Goal: Task Accomplishment & Management: Use online tool/utility

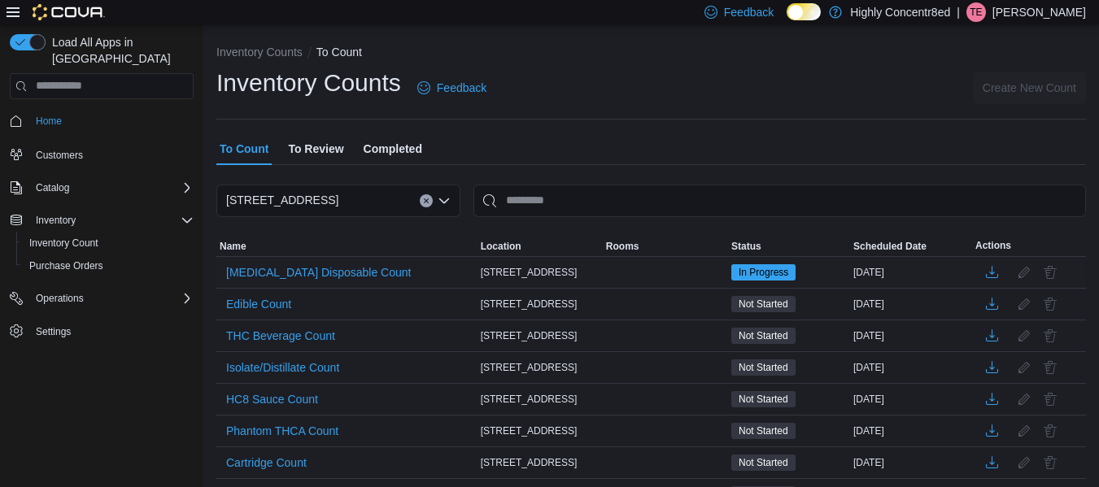
scroll to position [95, 0]
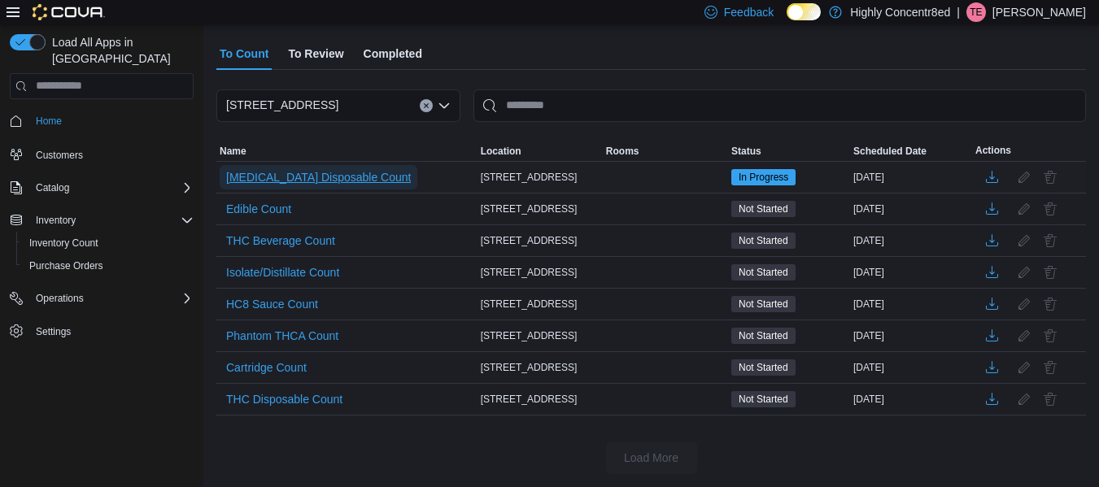
click at [286, 183] on span "[MEDICAL_DATA] Disposable Count" at bounding box center [318, 177] width 185 height 16
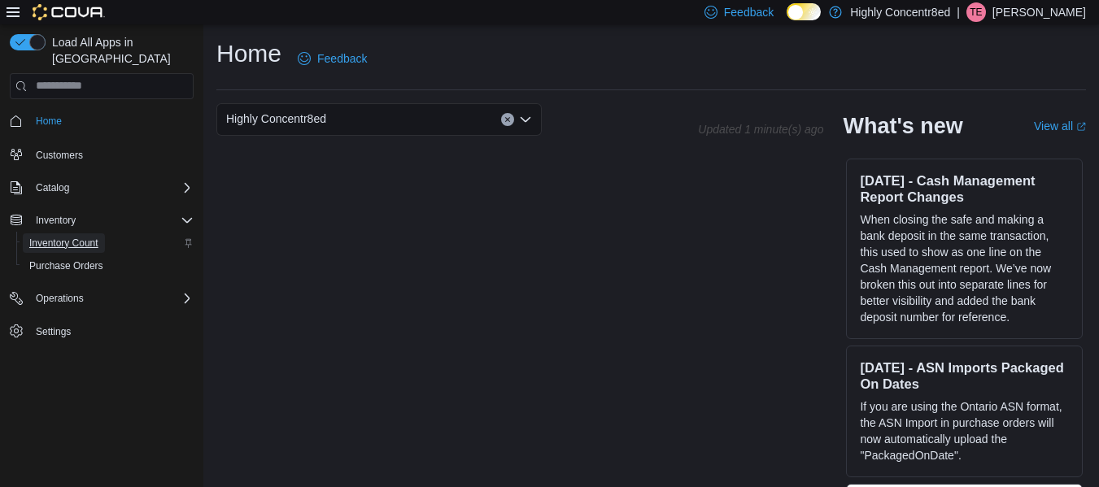
click at [67, 237] on span "Inventory Count" at bounding box center [63, 243] width 69 height 13
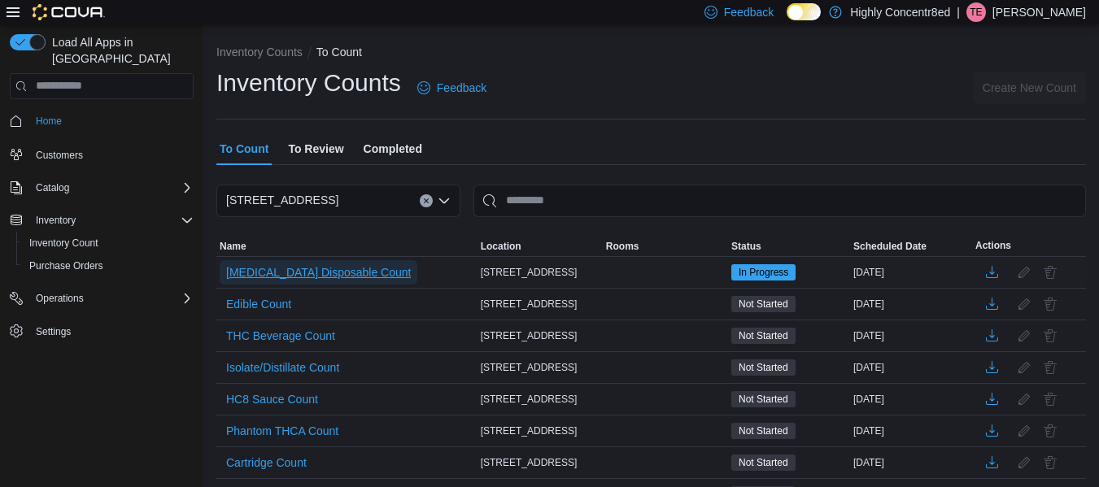
click at [328, 276] on span "[MEDICAL_DATA] Disposable Count" at bounding box center [318, 272] width 185 height 16
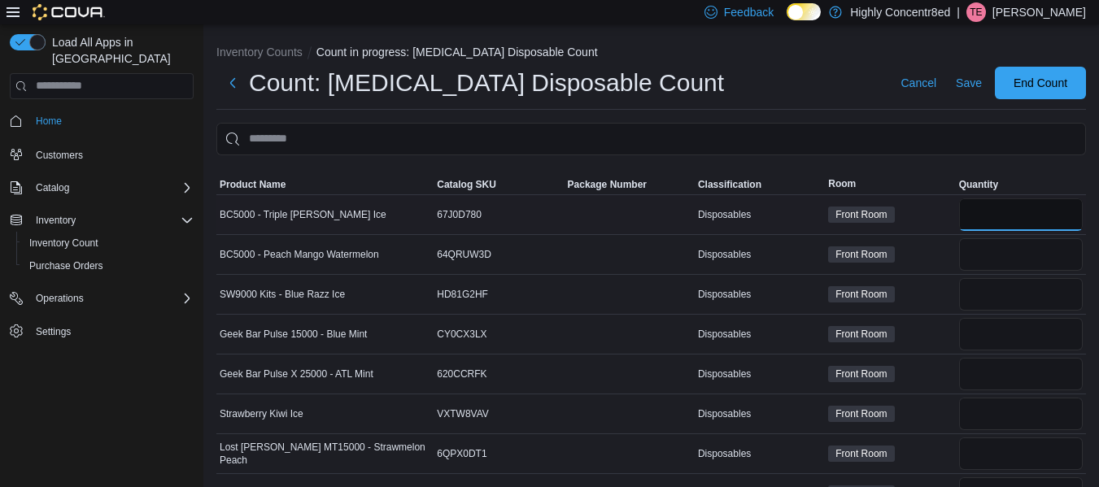
click at [1056, 214] on input "number" at bounding box center [1021, 214] width 124 height 33
type input "**"
click at [1034, 250] on input "number" at bounding box center [1021, 254] width 124 height 33
type input "*"
click at [990, 298] on input "number" at bounding box center [1021, 294] width 124 height 33
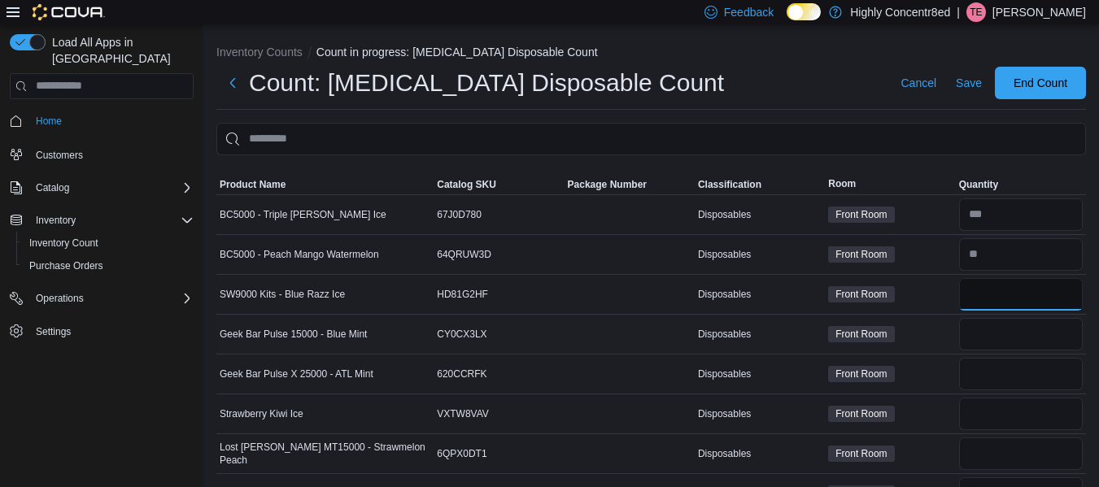
type input "*"
click at [989, 334] on input "number" at bounding box center [1021, 334] width 124 height 33
type input "*"
click at [987, 377] on input "number" at bounding box center [1021, 374] width 124 height 33
type input "*"
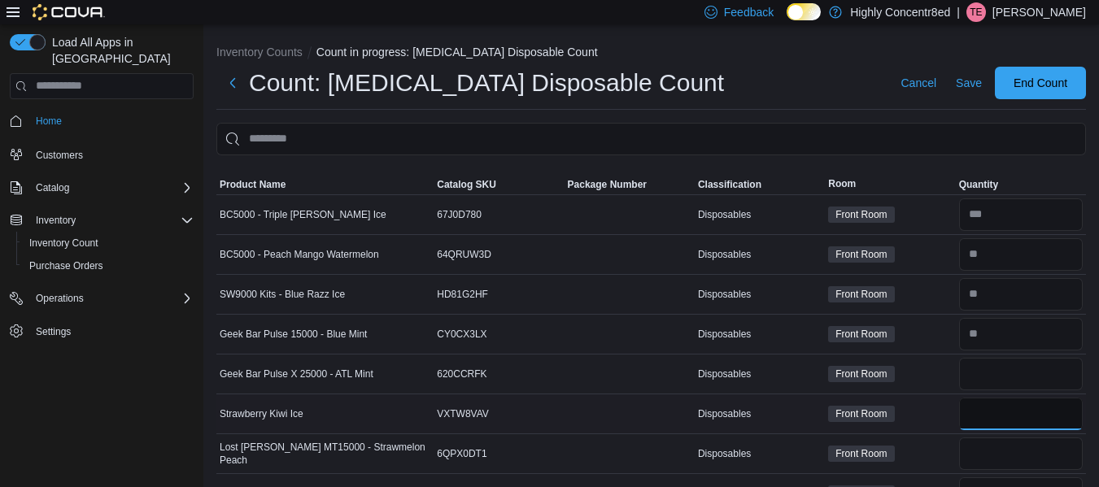
click at [993, 411] on input "number" at bounding box center [1021, 414] width 124 height 33
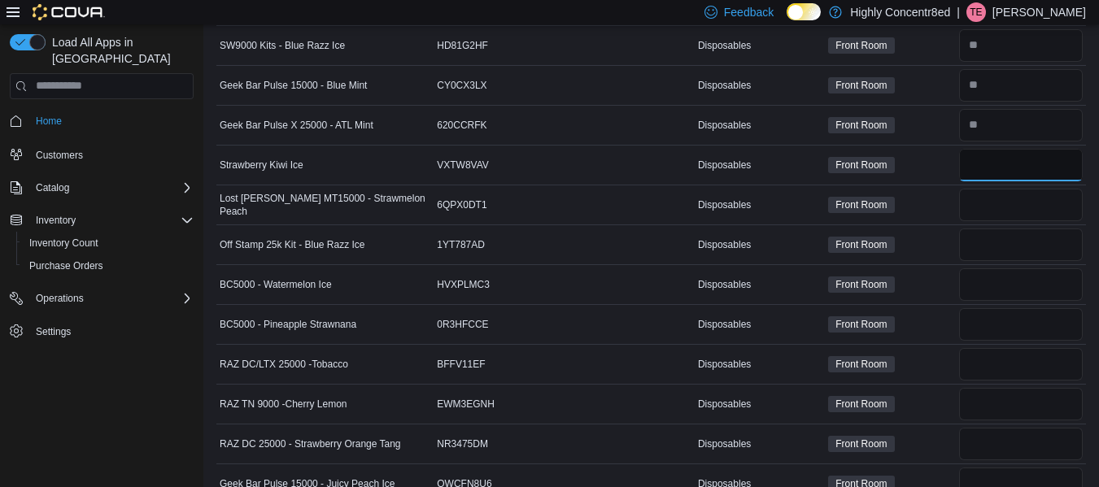
scroll to position [258, 0]
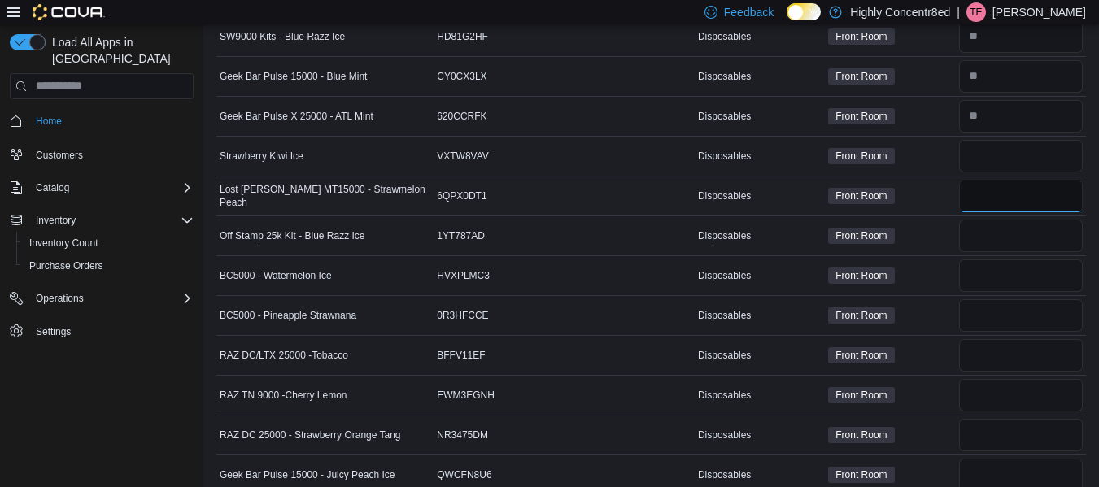
click at [978, 195] on input "number" at bounding box center [1021, 196] width 124 height 33
type input "*"
click at [984, 240] on input "number" at bounding box center [1021, 236] width 124 height 33
type input "*"
click at [995, 272] on input "number" at bounding box center [1021, 275] width 124 height 33
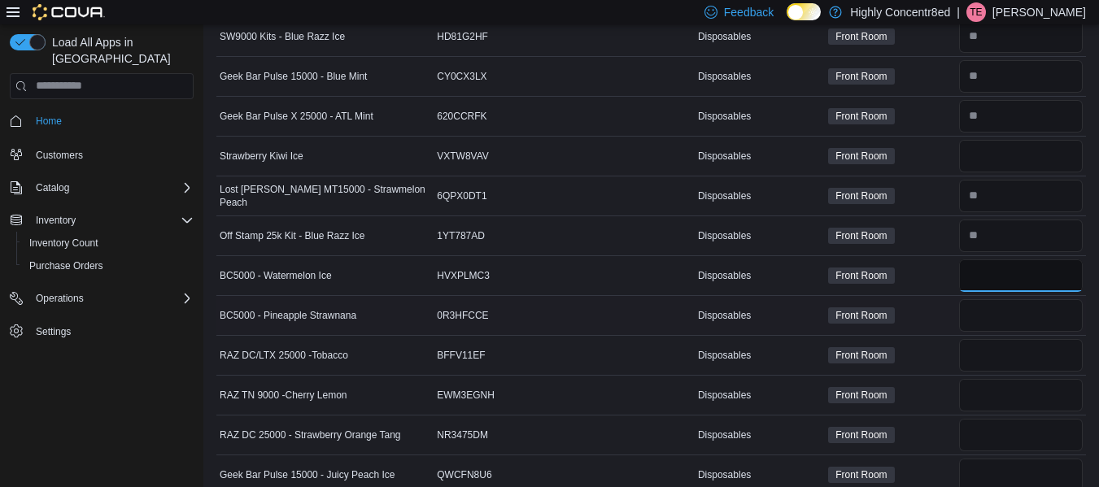
type input "*"
click at [1001, 317] on input "number" at bounding box center [1021, 315] width 124 height 33
type input "*"
click at [999, 349] on input "number" at bounding box center [1021, 355] width 124 height 33
type input "*"
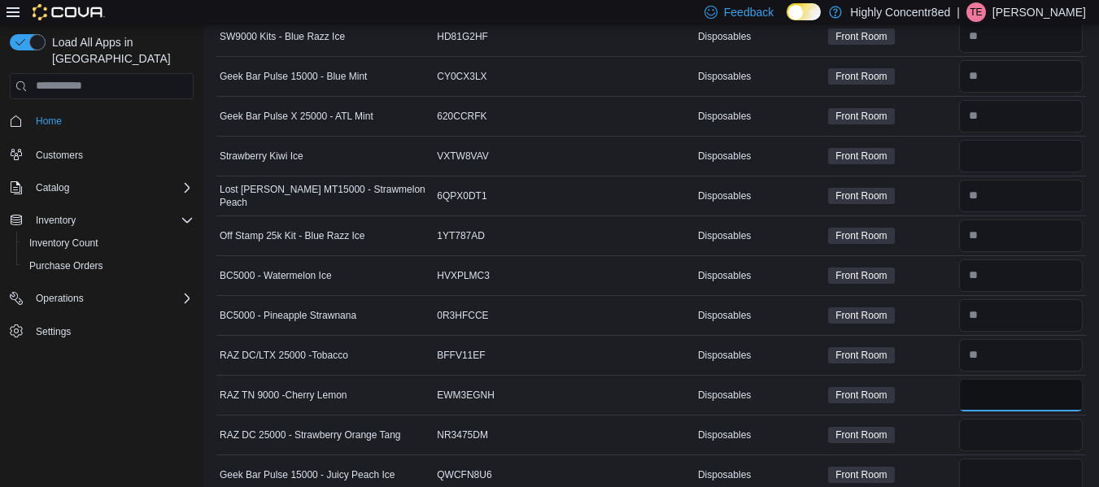
click at [990, 400] on input "number" at bounding box center [1021, 395] width 124 height 33
type input "*"
click at [986, 436] on input "number" at bounding box center [1021, 435] width 124 height 33
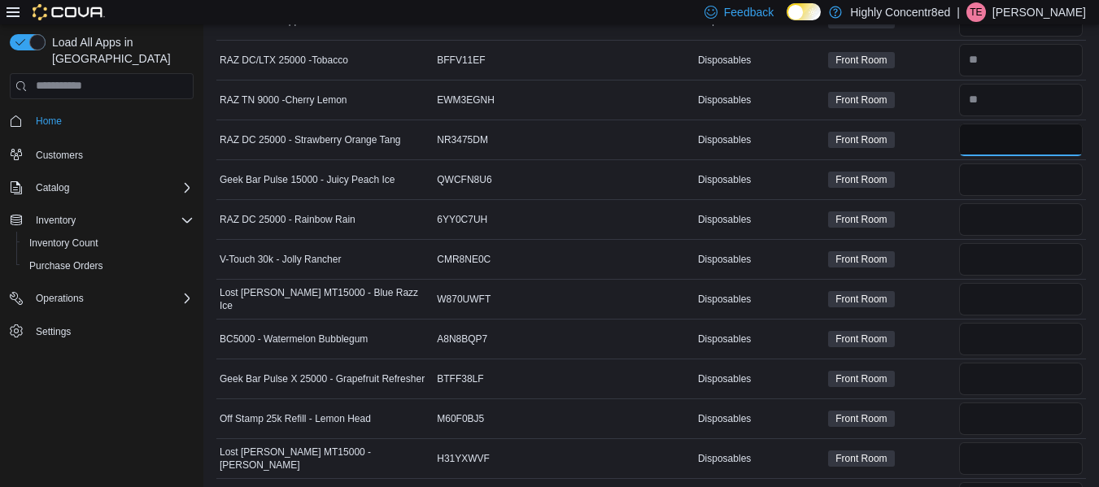
scroll to position [581, 0]
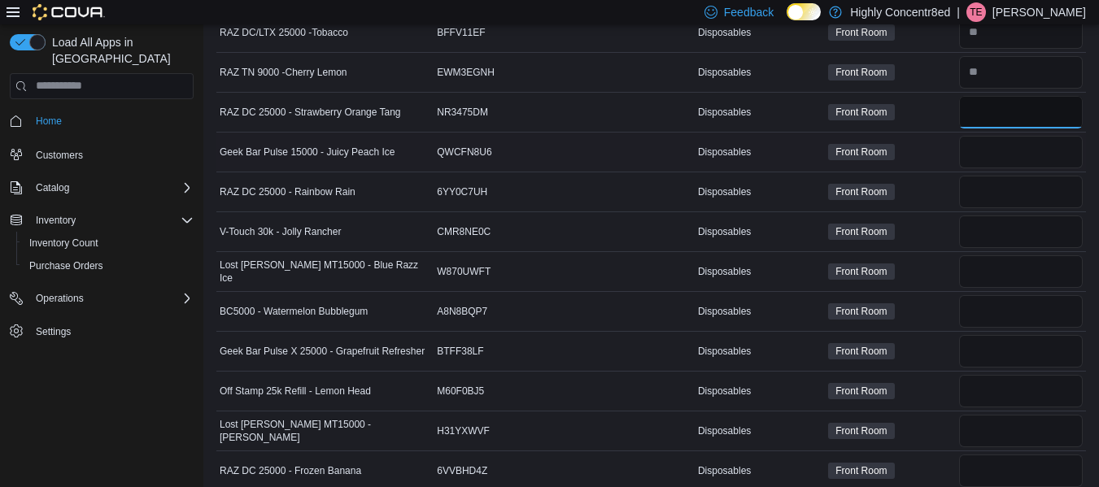
type input "*"
click at [1044, 160] on input "number" at bounding box center [1021, 152] width 124 height 33
type input "*"
click at [990, 197] on input "number" at bounding box center [1021, 192] width 124 height 33
type input "*"
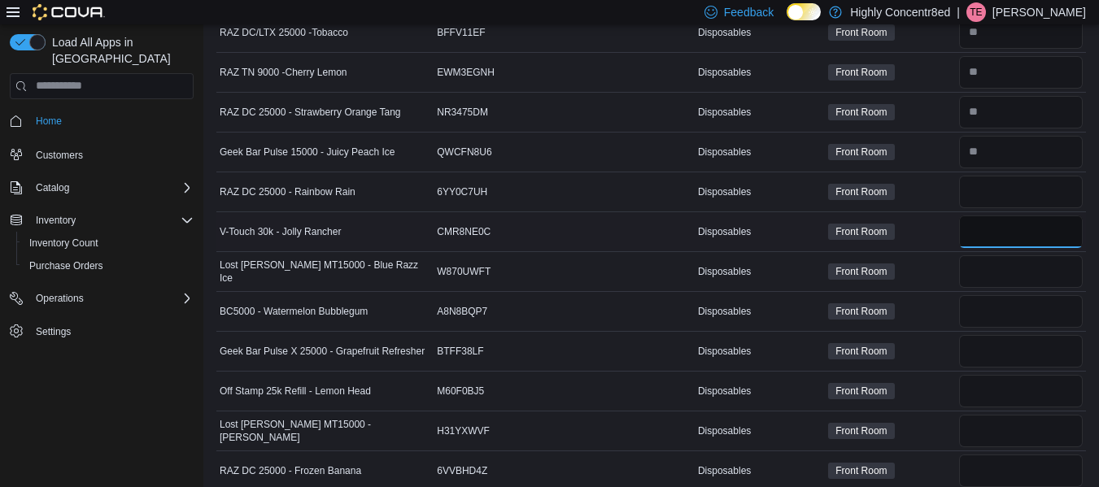
click at [990, 231] on input "number" at bounding box center [1021, 232] width 124 height 33
type input "*"
click at [993, 269] on input "number" at bounding box center [1021, 271] width 124 height 33
type input "*"
click at [986, 303] on input "number" at bounding box center [1021, 311] width 124 height 33
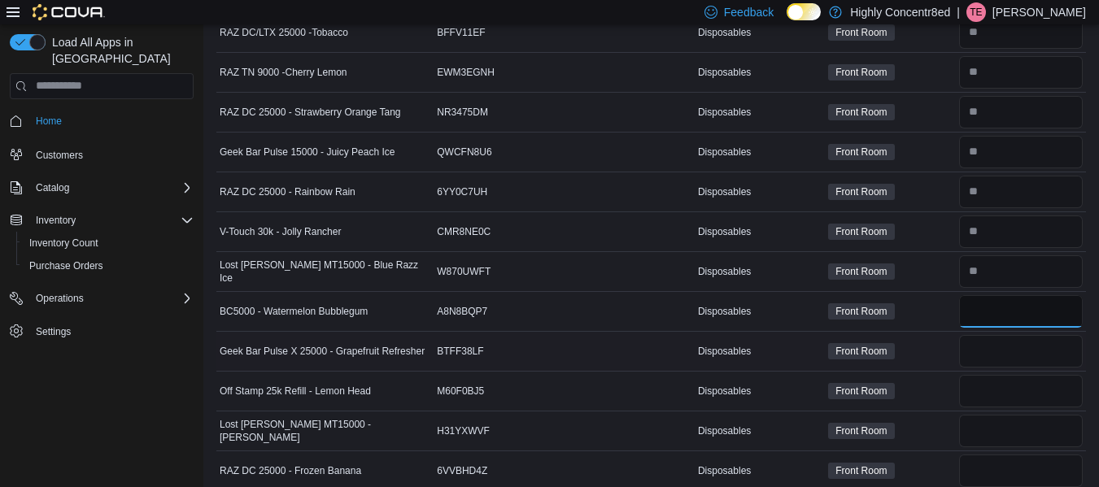
type input "*"
click at [995, 338] on input "number" at bounding box center [1021, 351] width 124 height 33
type input "*"
click at [995, 394] on input "number" at bounding box center [1021, 391] width 124 height 33
type input "*"
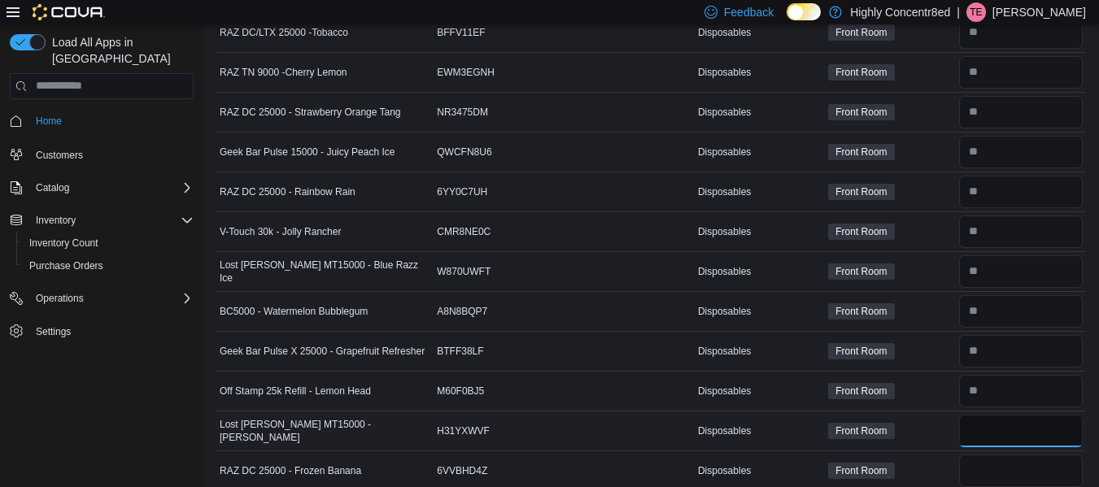
click at [988, 433] on input "number" at bounding box center [1021, 431] width 124 height 33
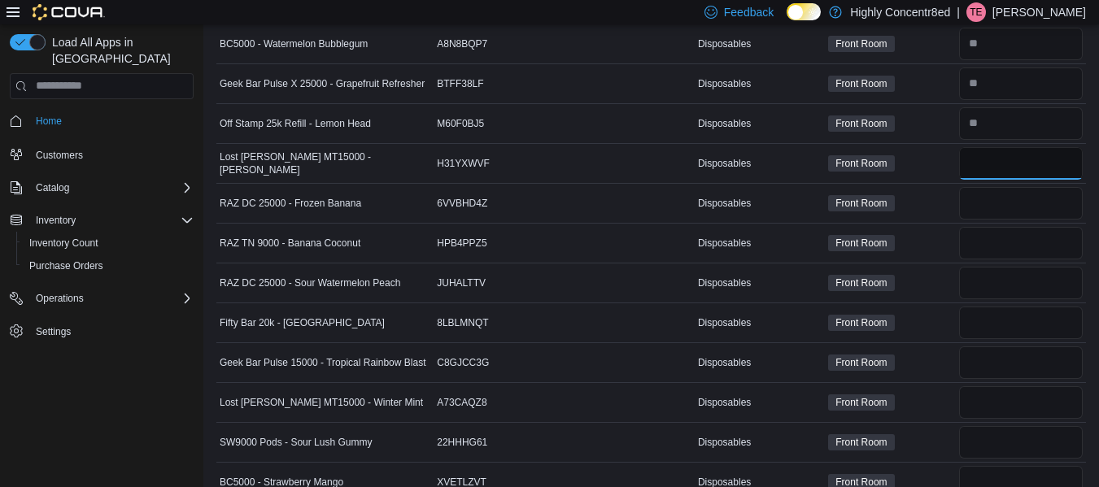
scroll to position [857, 0]
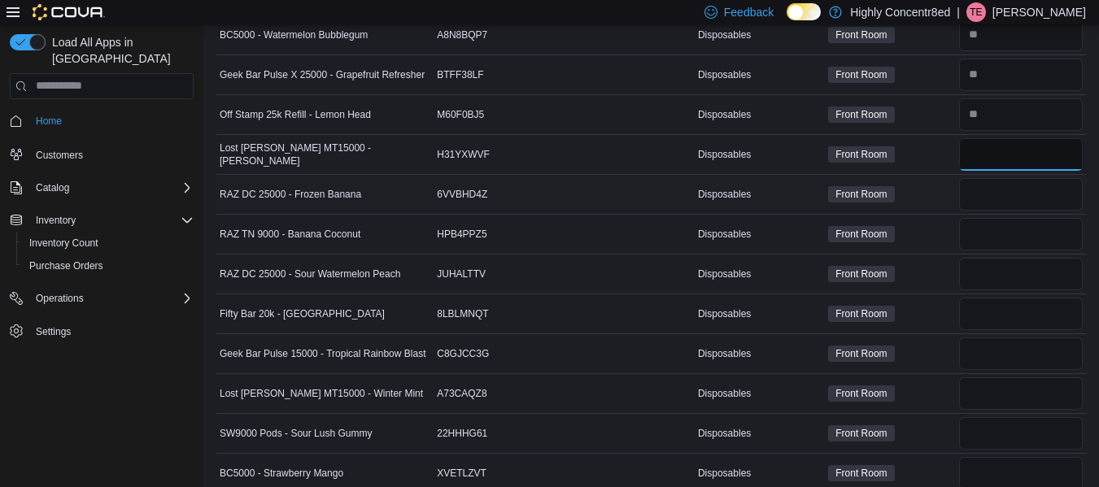
type input "*"
click at [1034, 204] on input "number" at bounding box center [1021, 194] width 124 height 33
type input "*"
click at [1016, 228] on input "number" at bounding box center [1021, 234] width 124 height 33
type input "*"
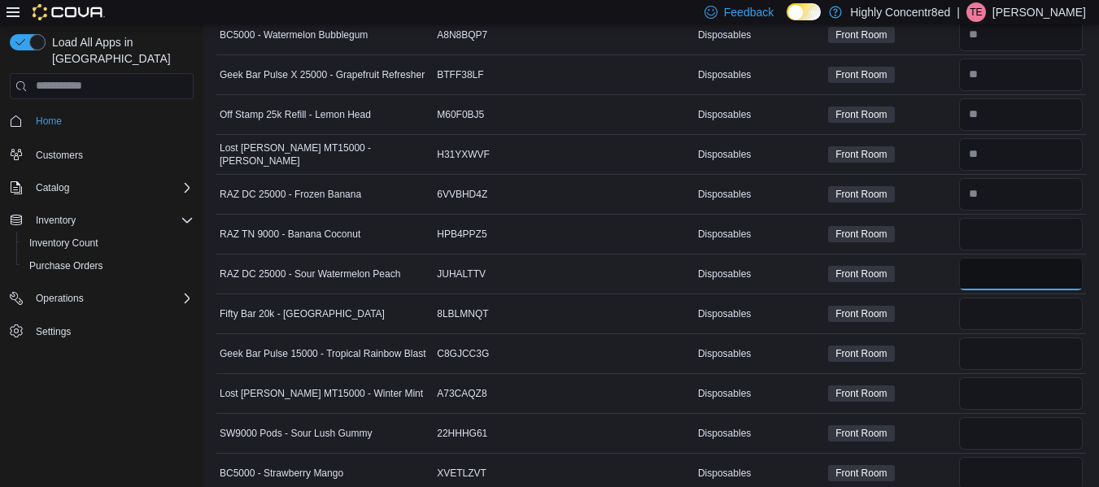
click at [1002, 272] on input "number" at bounding box center [1021, 274] width 124 height 33
type input "*"
click at [1002, 311] on input "number" at bounding box center [1021, 314] width 124 height 33
type input "*"
click at [993, 349] on input "number" at bounding box center [1021, 353] width 124 height 33
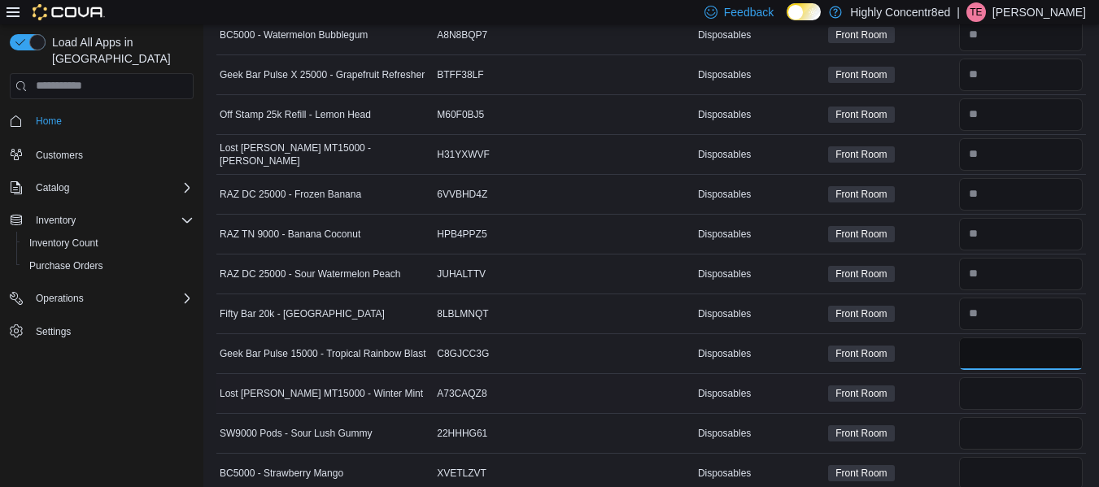
type input "*"
click at [990, 394] on input "number" at bounding box center [1021, 393] width 124 height 33
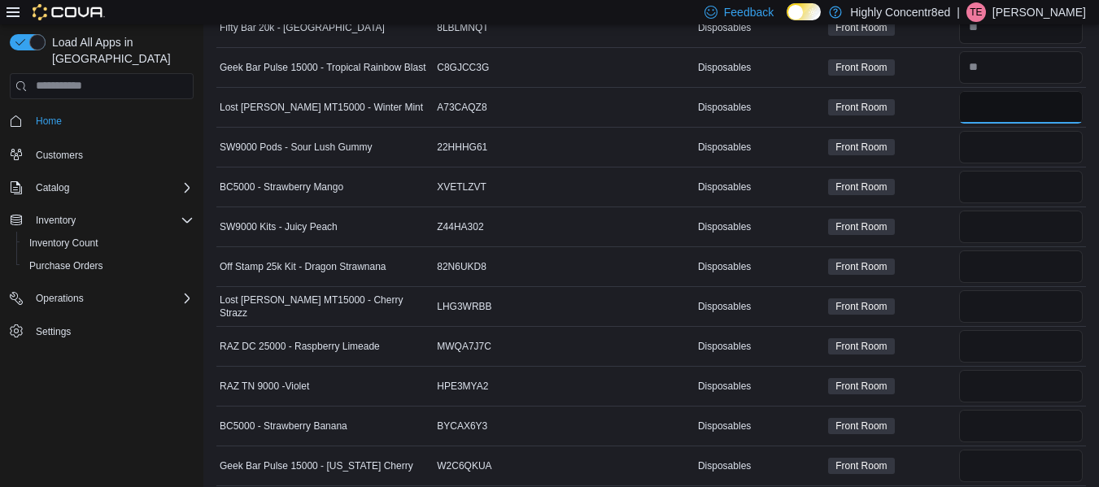
scroll to position [1171, 0]
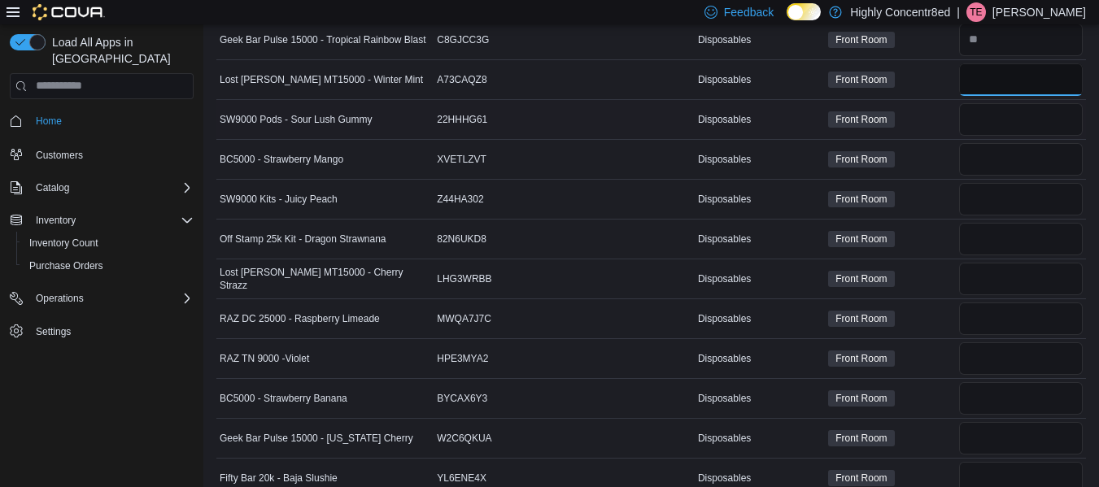
type input "*"
click at [1017, 125] on input "number" at bounding box center [1021, 119] width 124 height 33
type input "*"
click at [990, 155] on input "number" at bounding box center [1021, 159] width 124 height 33
type input "*"
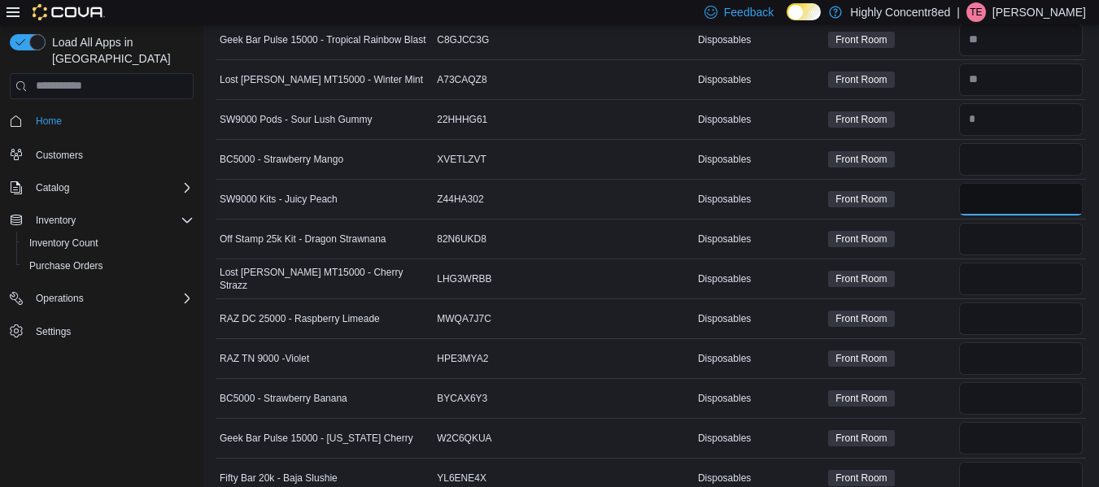
click at [984, 198] on input "number" at bounding box center [1021, 199] width 124 height 33
type input "*"
click at [997, 231] on input "number" at bounding box center [1021, 239] width 124 height 33
type input "*"
click at [994, 282] on input "number" at bounding box center [1021, 279] width 124 height 33
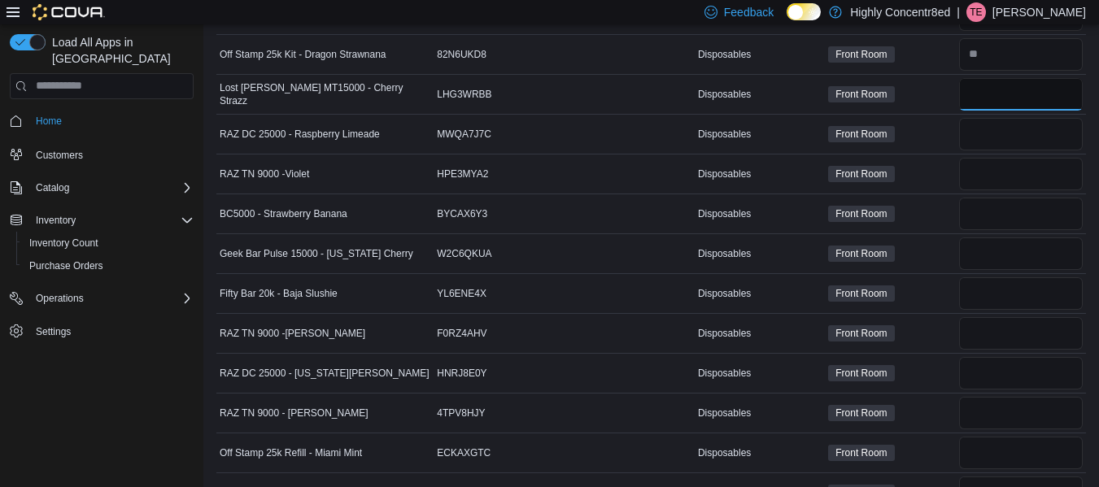
scroll to position [1346, 0]
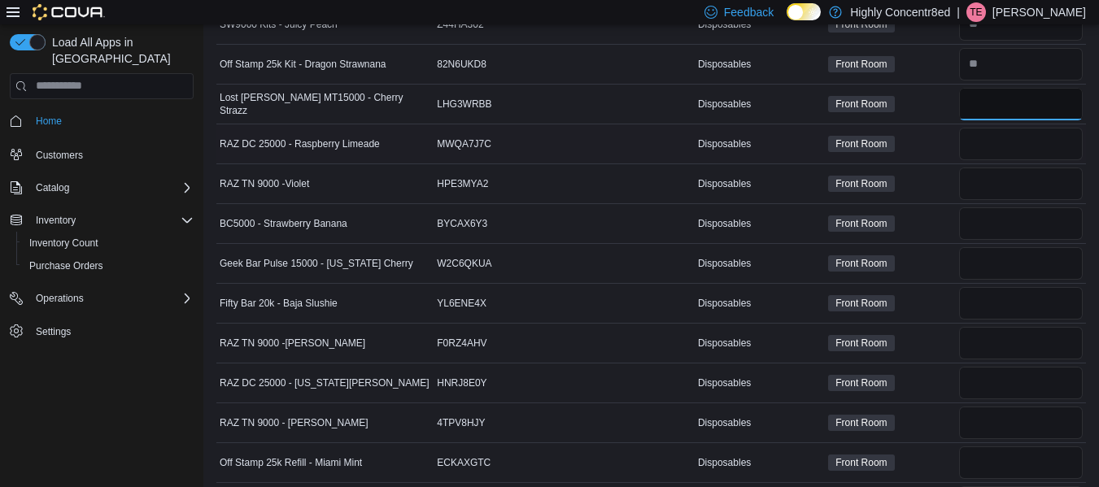
type input "*"
click at [1018, 146] on input "number" at bounding box center [1021, 144] width 124 height 33
type input "*"
click at [999, 188] on input "number" at bounding box center [1021, 184] width 124 height 33
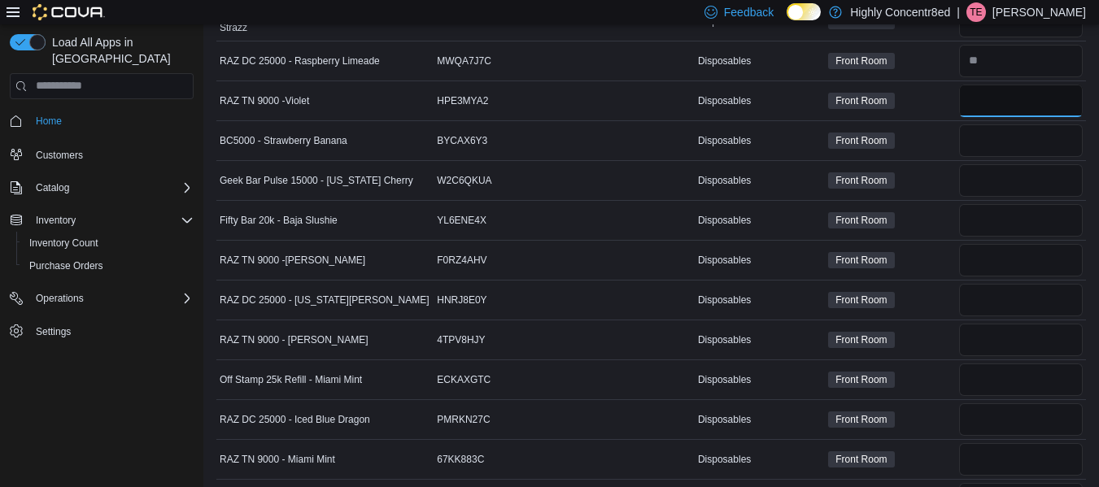
scroll to position [1439, 0]
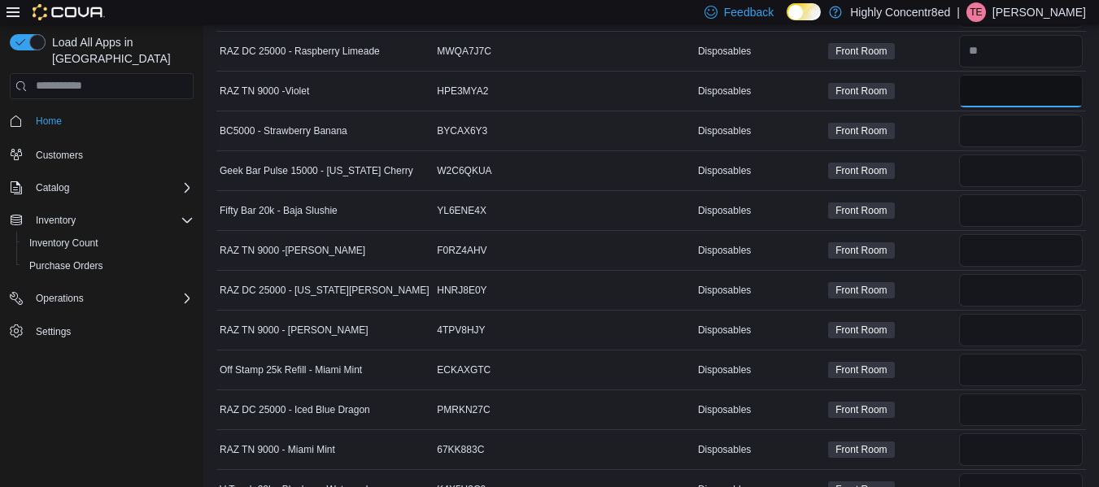
type input "*"
click at [1020, 126] on input "number" at bounding box center [1021, 131] width 124 height 33
type input "*"
click at [995, 163] on input "number" at bounding box center [1021, 171] width 124 height 33
type input "*"
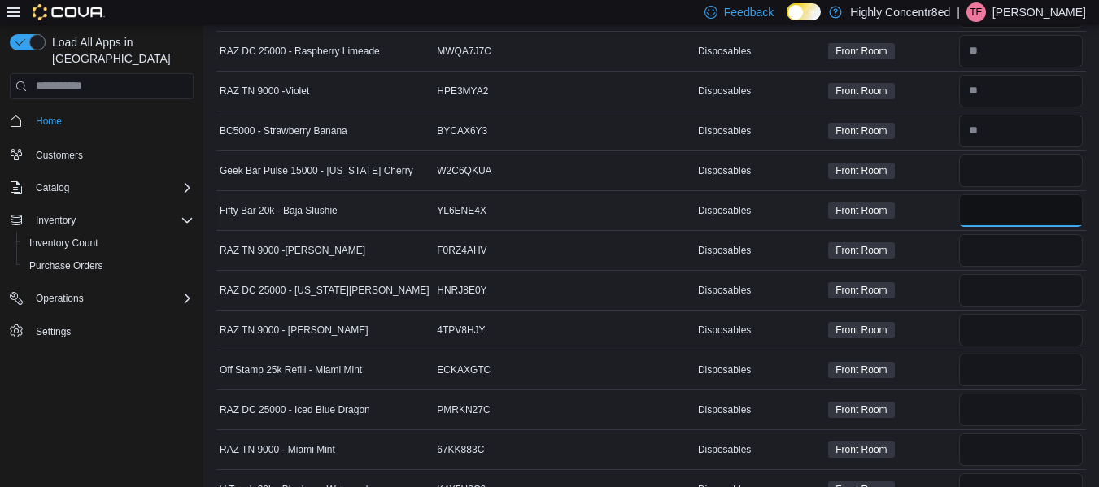
click at [991, 205] on input "number" at bounding box center [1021, 210] width 124 height 33
type input "*"
click at [989, 247] on input "number" at bounding box center [1021, 250] width 124 height 33
type input "*"
click at [984, 294] on input "number" at bounding box center [1021, 290] width 124 height 33
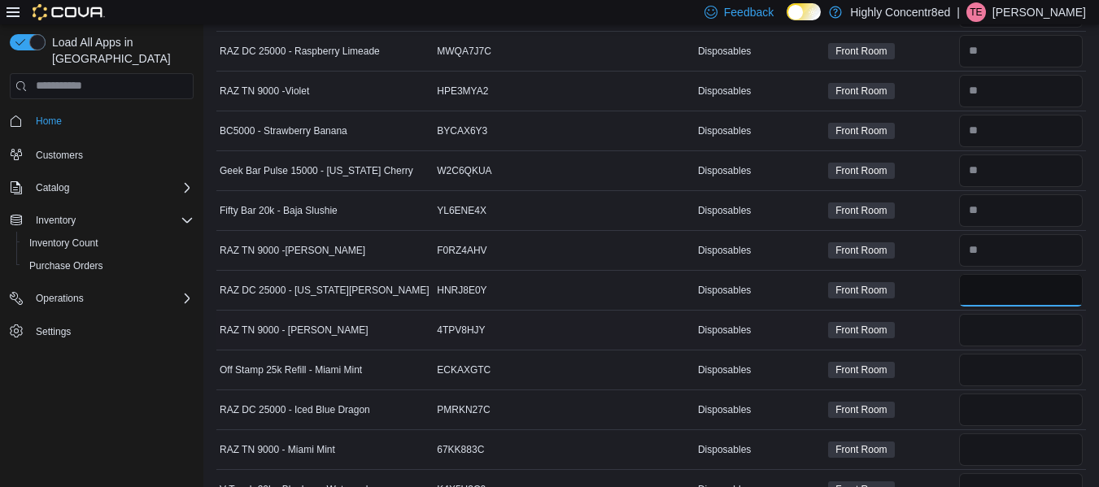
type input "*"
click at [986, 324] on input "number" at bounding box center [1021, 330] width 124 height 33
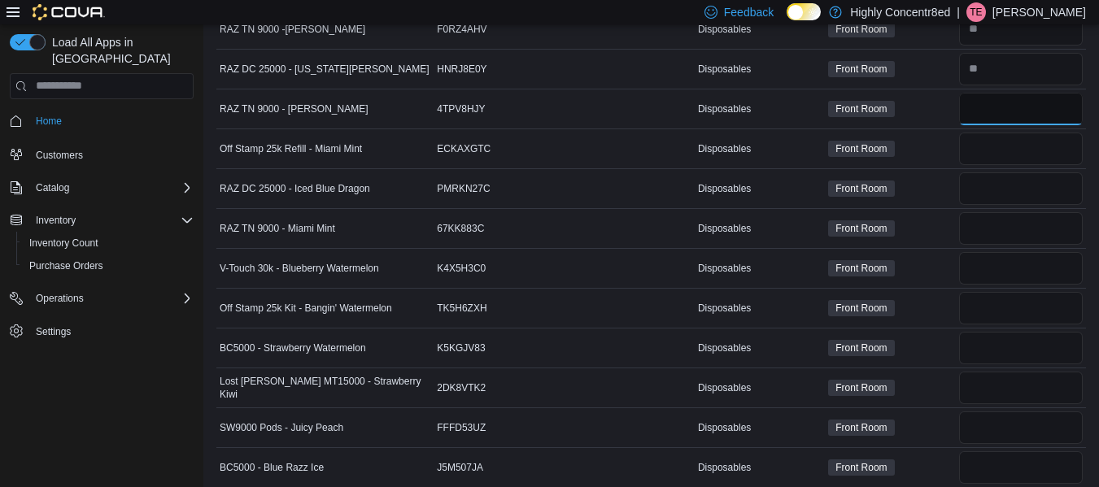
scroll to position [1678, 0]
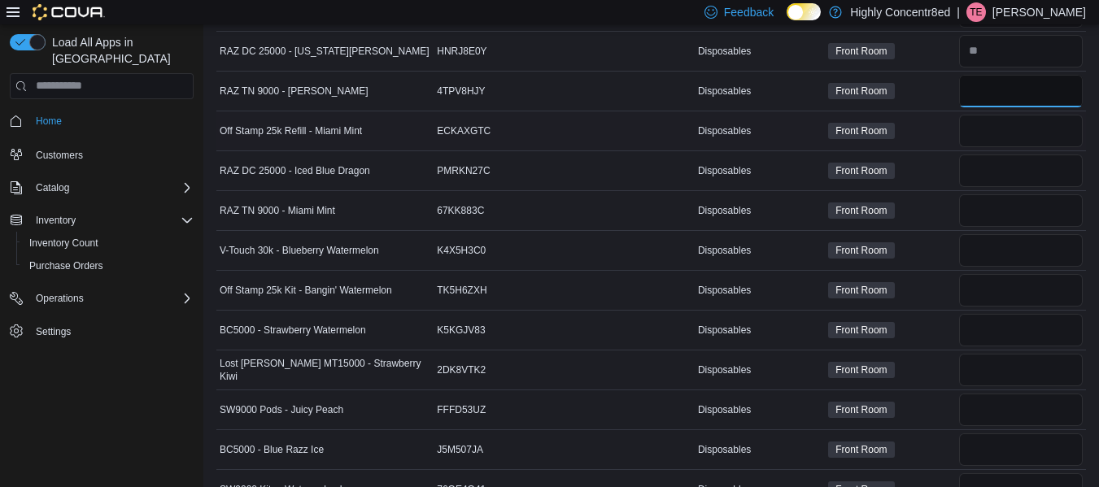
type input "*"
click at [982, 131] on input "number" at bounding box center [1021, 131] width 124 height 33
click at [982, 131] on input "*" at bounding box center [1021, 131] width 124 height 33
type input "*"
click at [991, 173] on input "number" at bounding box center [1021, 171] width 124 height 33
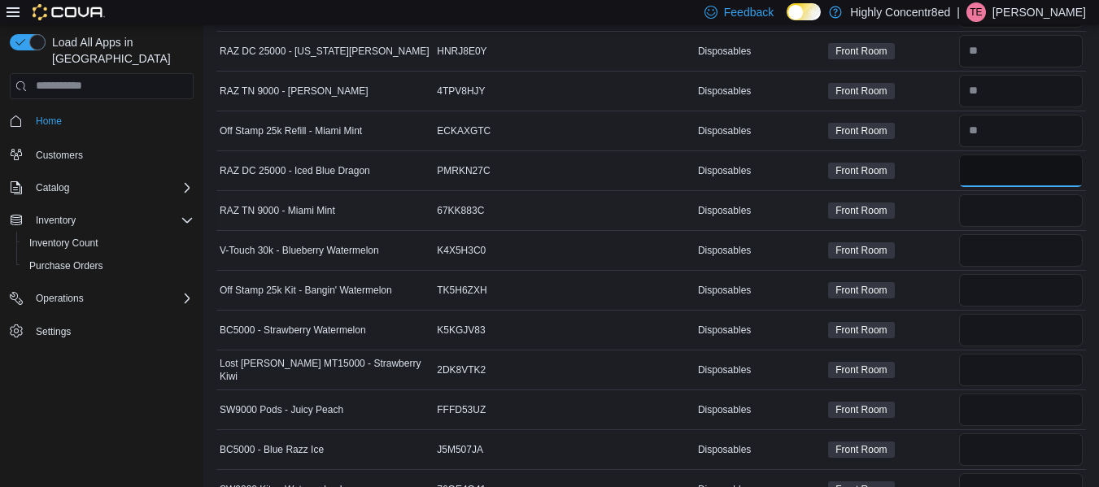
type input "*"
click at [988, 206] on input "number" at bounding box center [1021, 210] width 124 height 33
type input "*"
click at [991, 250] on input "number" at bounding box center [1021, 250] width 124 height 33
type input "*"
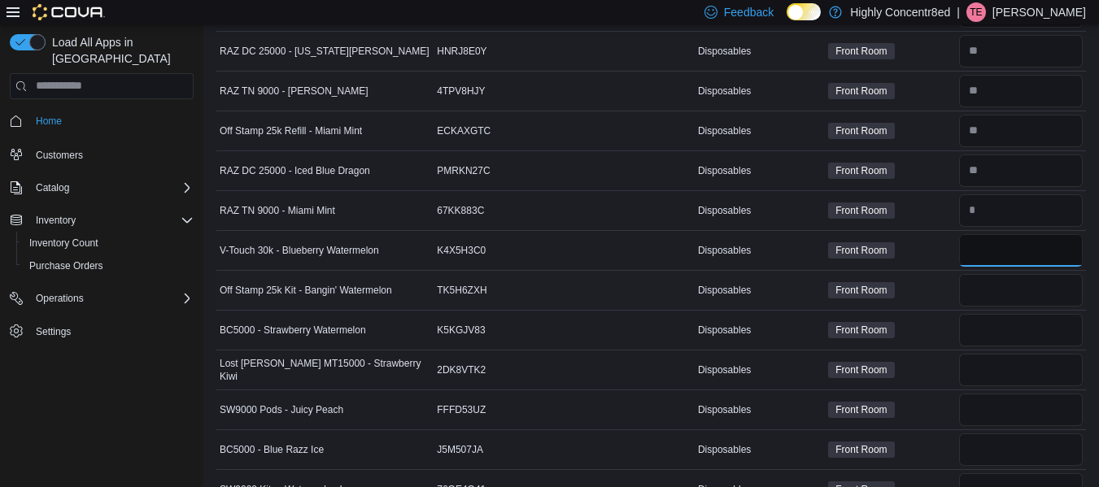
type input "*"
click at [990, 294] on input "number" at bounding box center [1021, 290] width 124 height 33
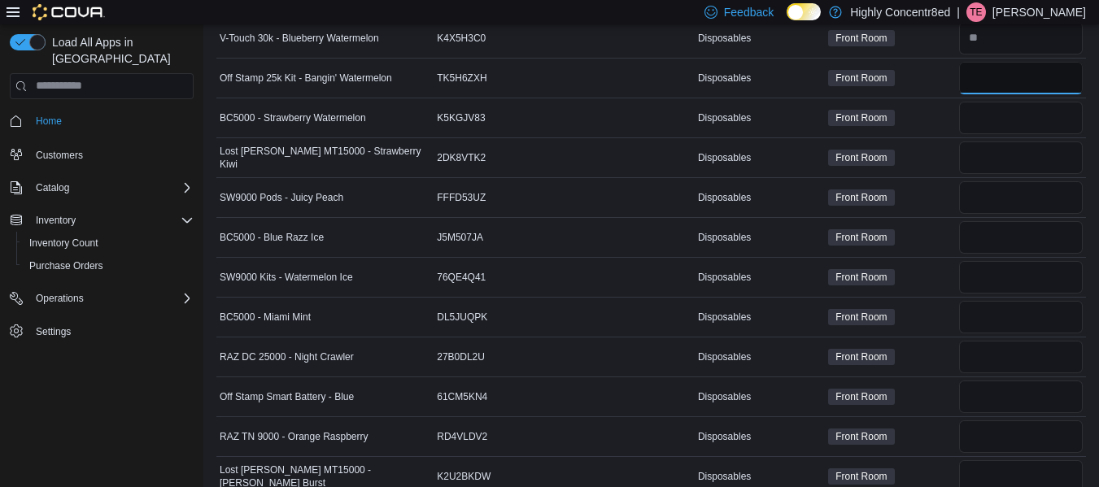
scroll to position [1918, 0]
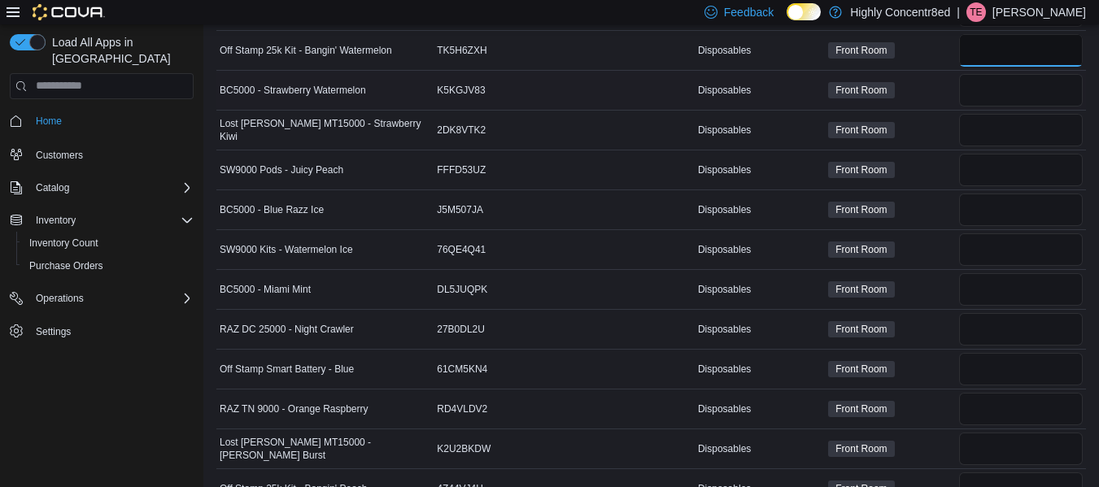
type input "*"
click at [1004, 86] on input "number" at bounding box center [1021, 90] width 124 height 33
type input "*"
click at [999, 132] on input "number" at bounding box center [1021, 130] width 124 height 33
type input "*"
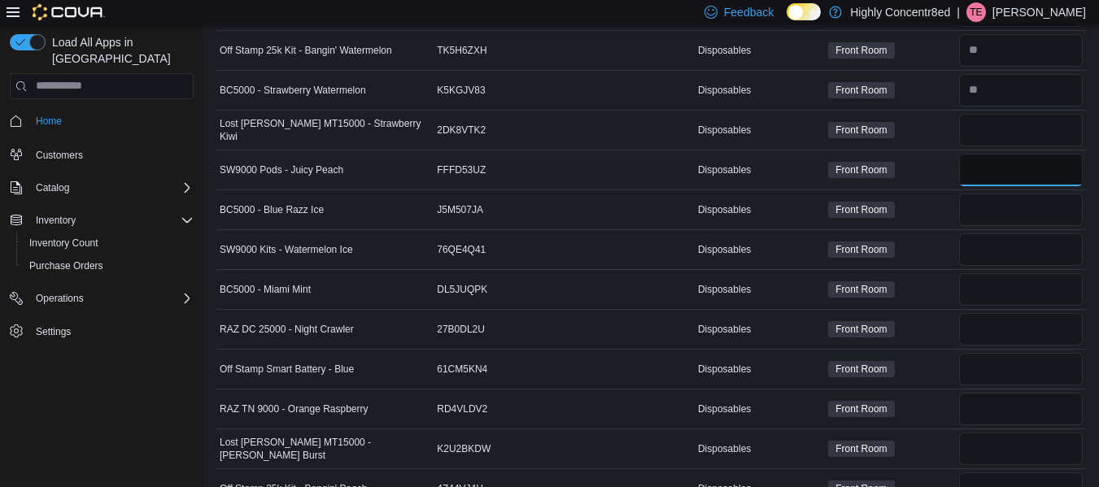
click at [998, 169] on input "number" at bounding box center [1021, 170] width 124 height 33
type input "*"
click at [986, 203] on input "number" at bounding box center [1021, 210] width 124 height 33
type input "*"
click at [996, 242] on input "number" at bounding box center [1021, 249] width 124 height 33
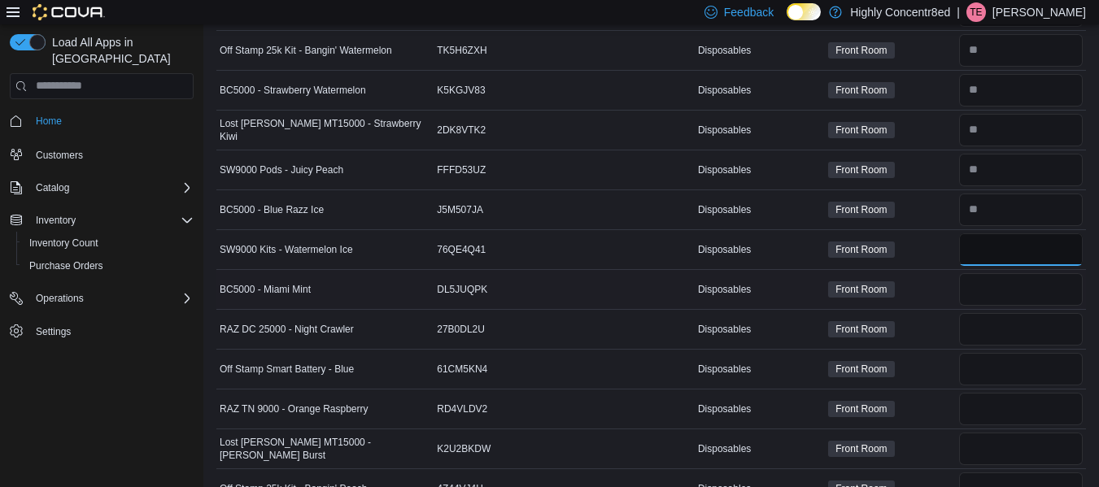
type input "*"
click at [985, 295] on input "number" at bounding box center [1021, 289] width 124 height 33
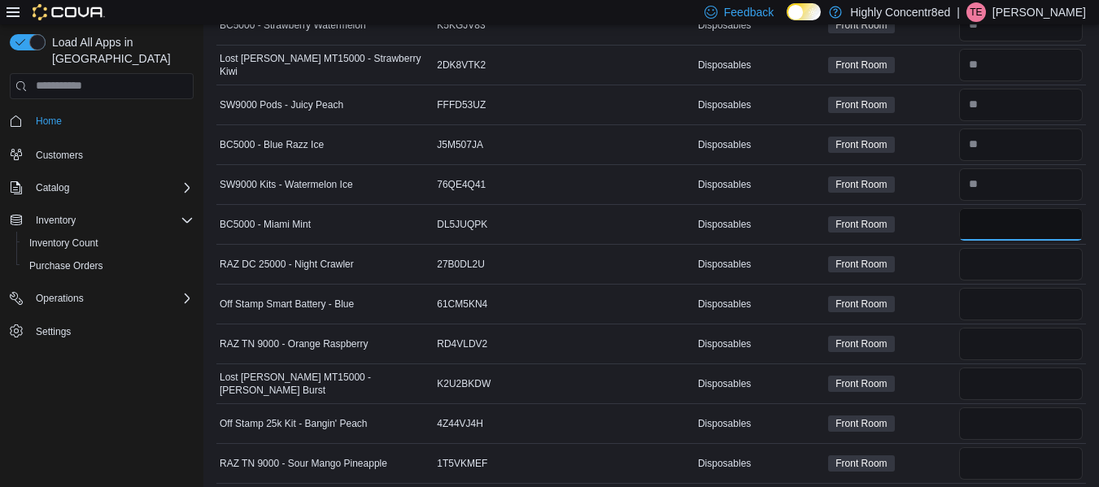
scroll to position [1992, 0]
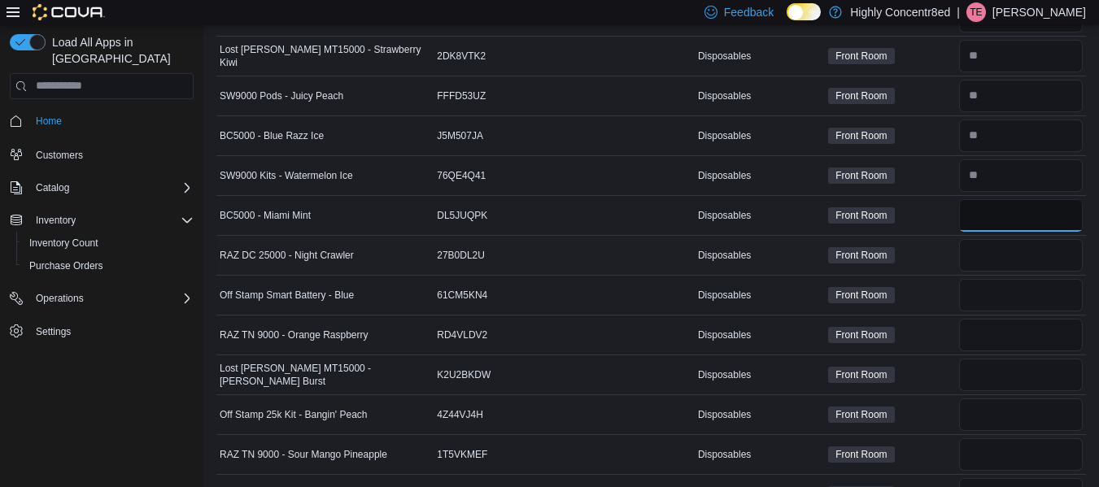
type input "*"
click at [1025, 253] on input "number" at bounding box center [1021, 255] width 124 height 33
type input "*"
click at [990, 295] on input "number" at bounding box center [1021, 295] width 124 height 33
type input "*"
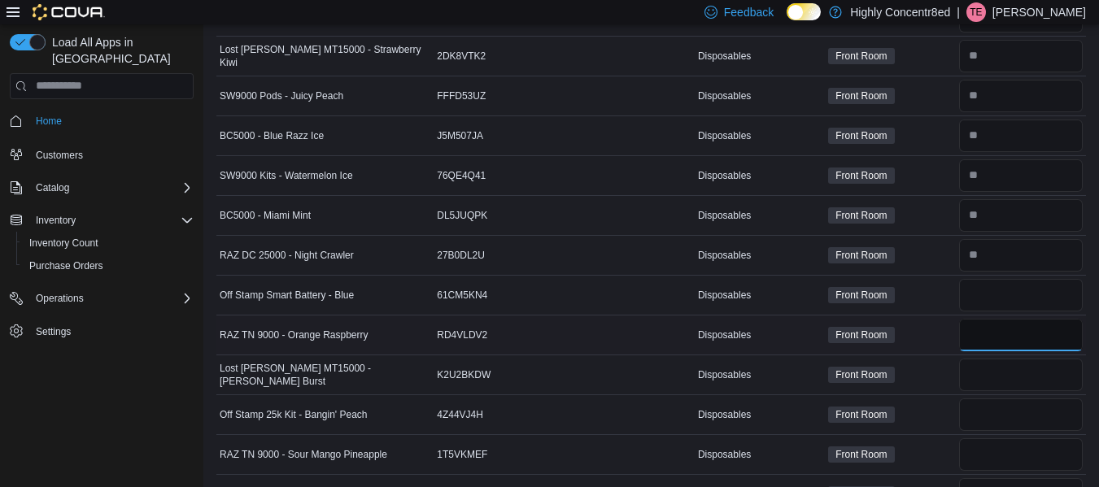
click at [993, 325] on input "number" at bounding box center [1021, 335] width 124 height 33
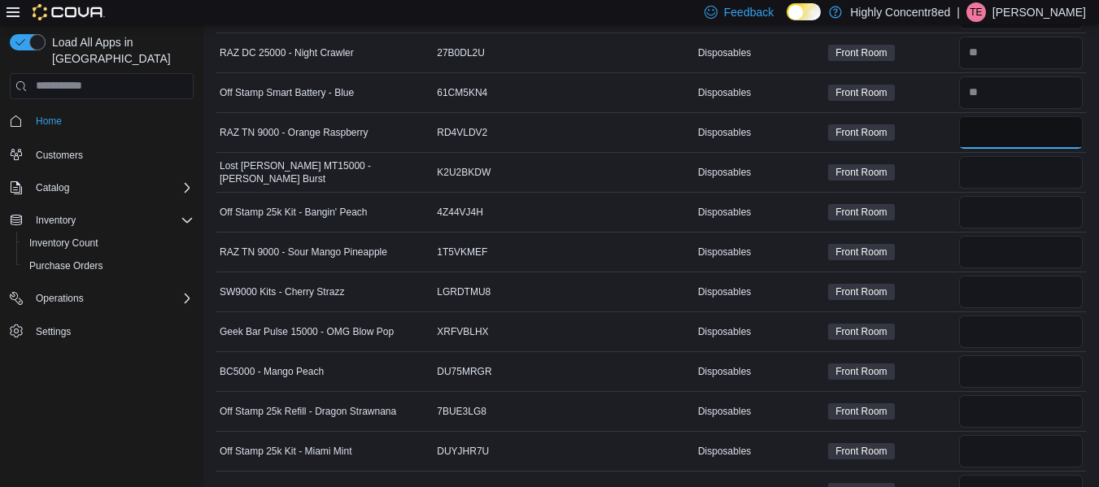
scroll to position [2232, 0]
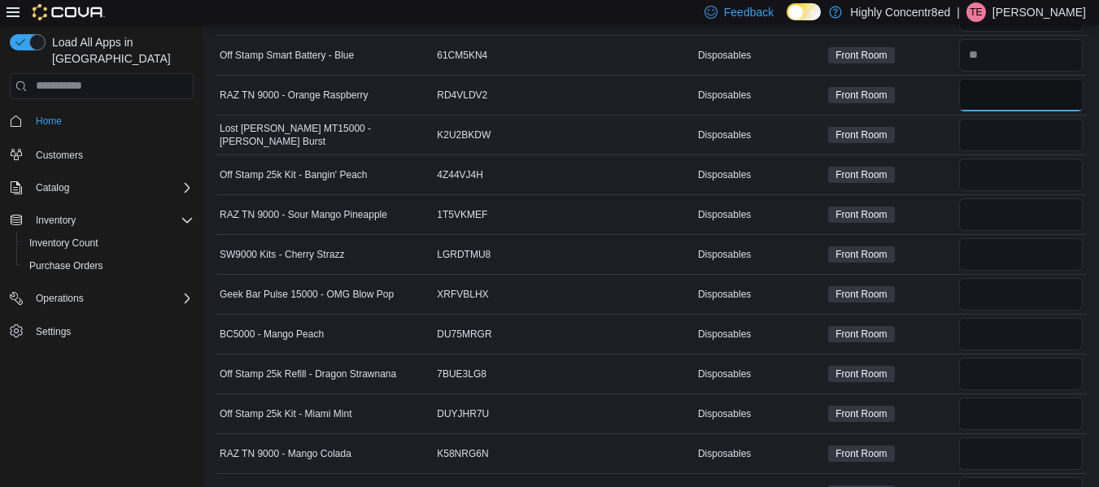
type input "*"
click at [977, 125] on input "number" at bounding box center [1021, 135] width 124 height 33
type input "*"
click at [986, 176] on input "number" at bounding box center [1021, 175] width 124 height 33
type input "*"
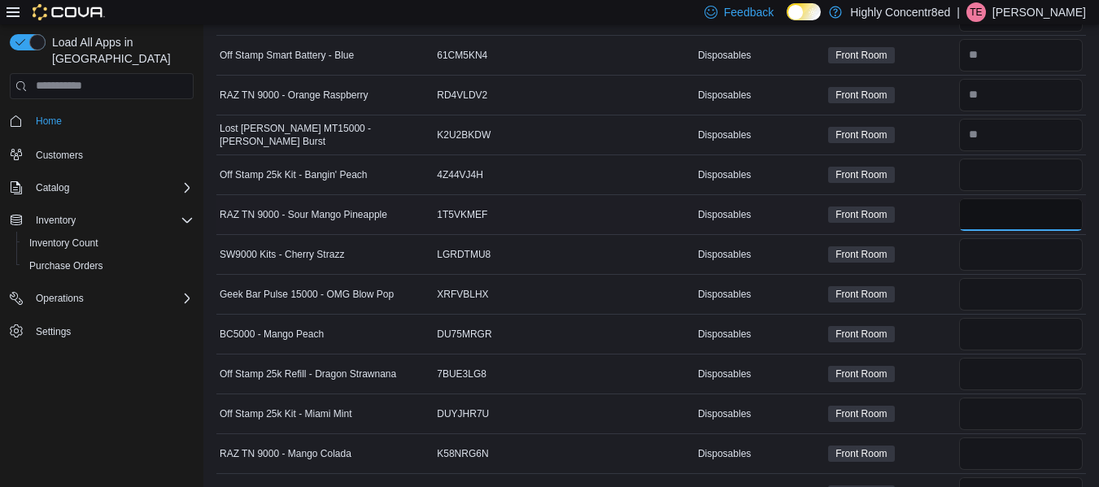
click at [995, 213] on input "number" at bounding box center [1021, 214] width 124 height 33
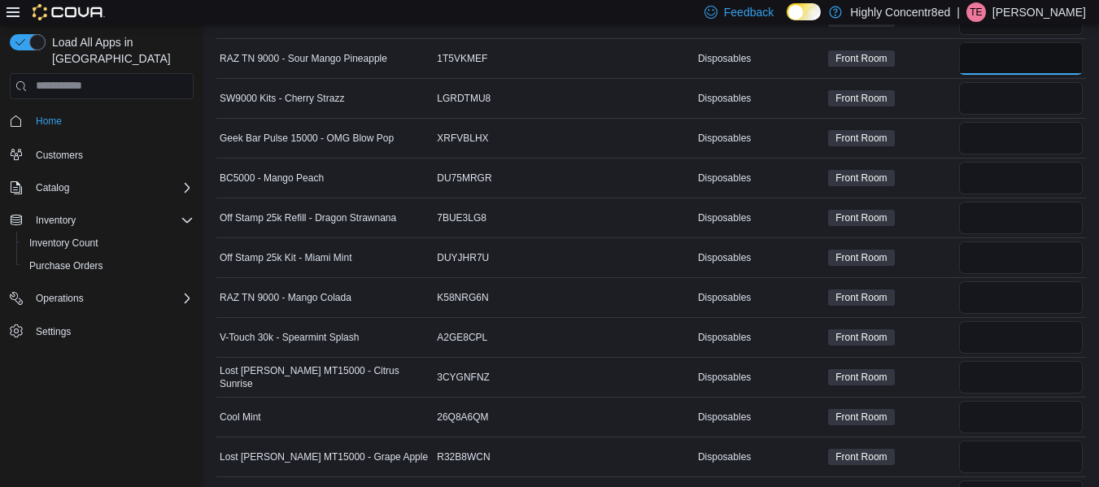
scroll to position [2406, 0]
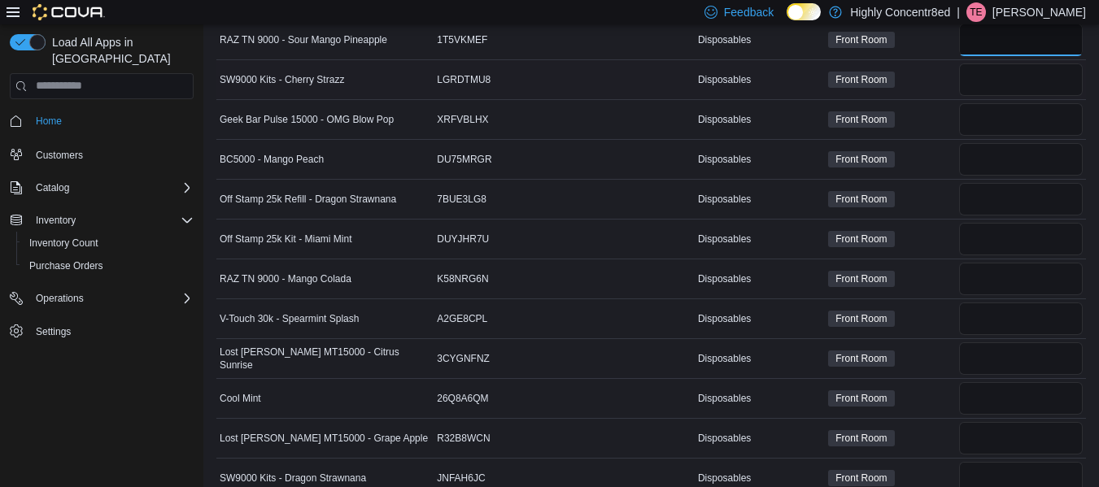
type input "*"
click at [993, 74] on input "number" at bounding box center [1021, 79] width 124 height 33
type input "*"
click at [996, 122] on input "number" at bounding box center [1021, 119] width 124 height 33
type input "*"
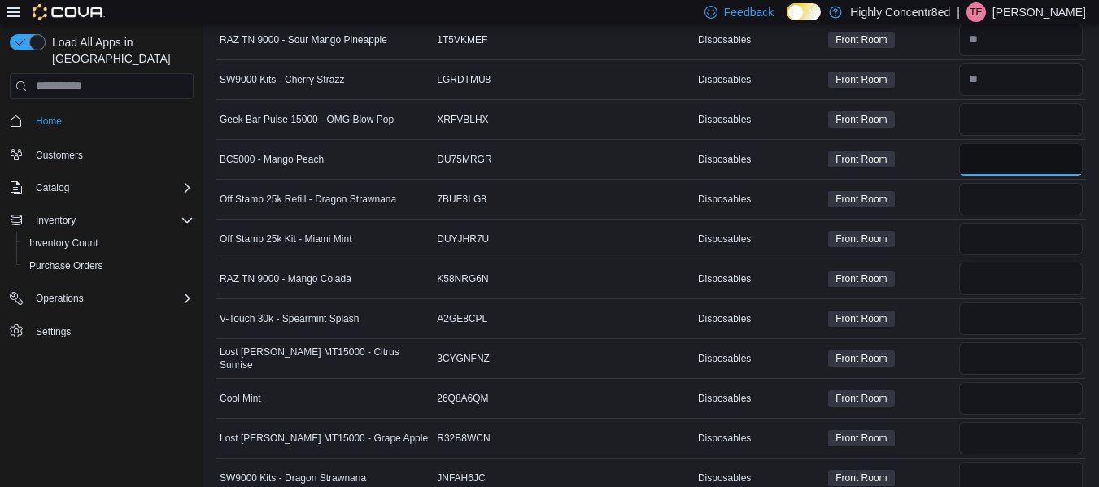
click at [991, 153] on input "number" at bounding box center [1021, 159] width 124 height 33
type input "**"
click at [995, 212] on input "number" at bounding box center [1021, 199] width 124 height 33
type input "*"
click at [989, 232] on input "number" at bounding box center [1021, 239] width 124 height 33
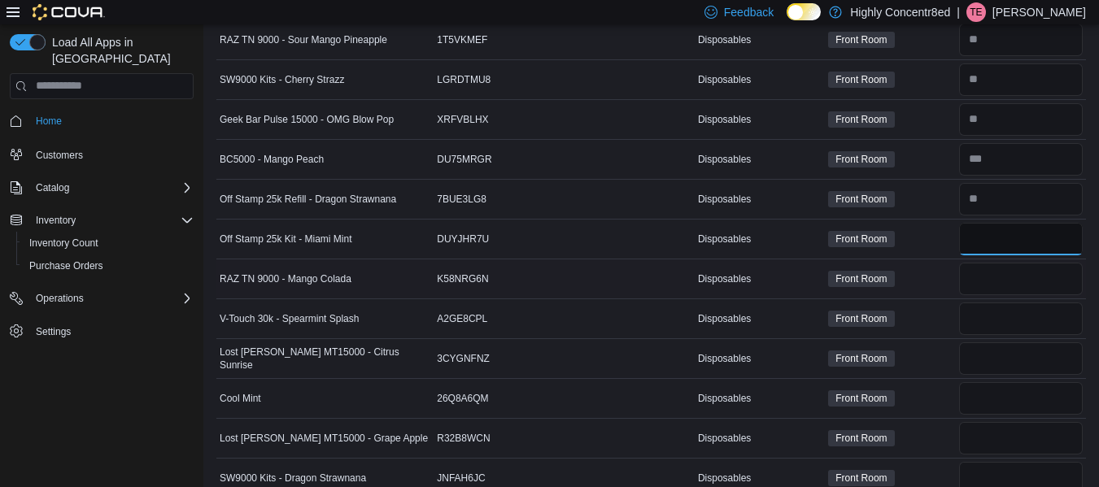
type input "*"
click at [992, 278] on input "number" at bounding box center [1021, 279] width 124 height 33
type input "*"
click at [999, 310] on input "number" at bounding box center [1021, 319] width 124 height 33
type input "*"
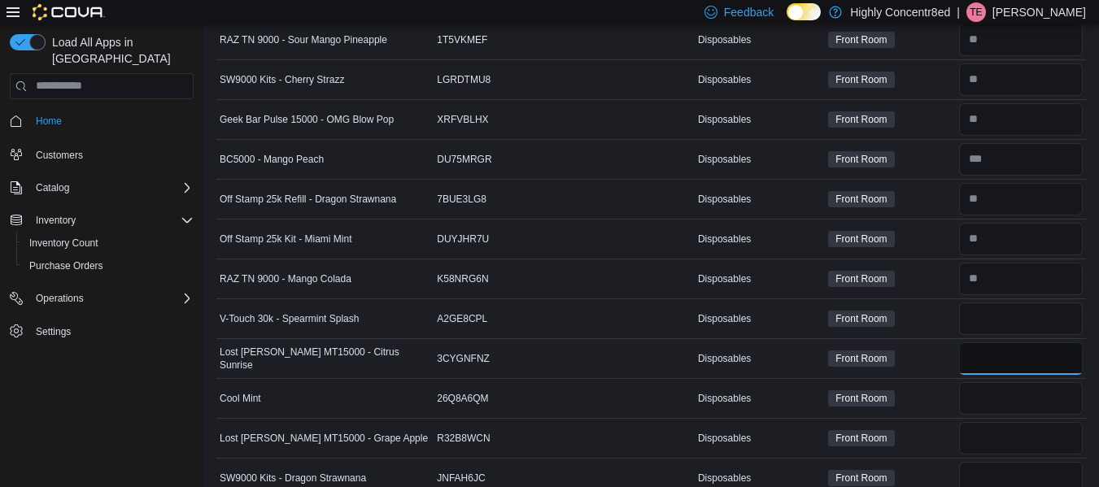
click at [999, 354] on input "number" at bounding box center [1021, 358] width 124 height 33
type input "*"
click at [995, 388] on input "number" at bounding box center [1021, 398] width 124 height 33
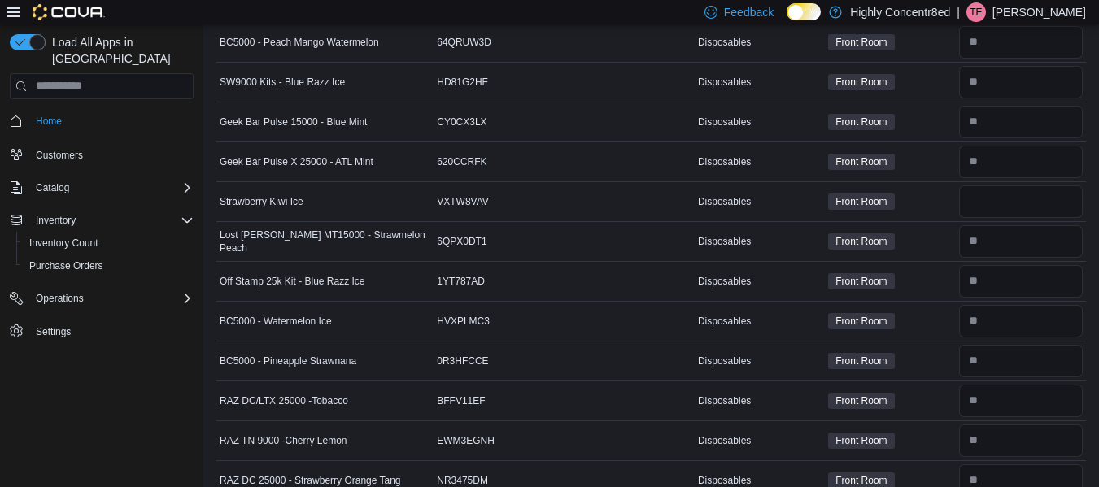
scroll to position [194, 0]
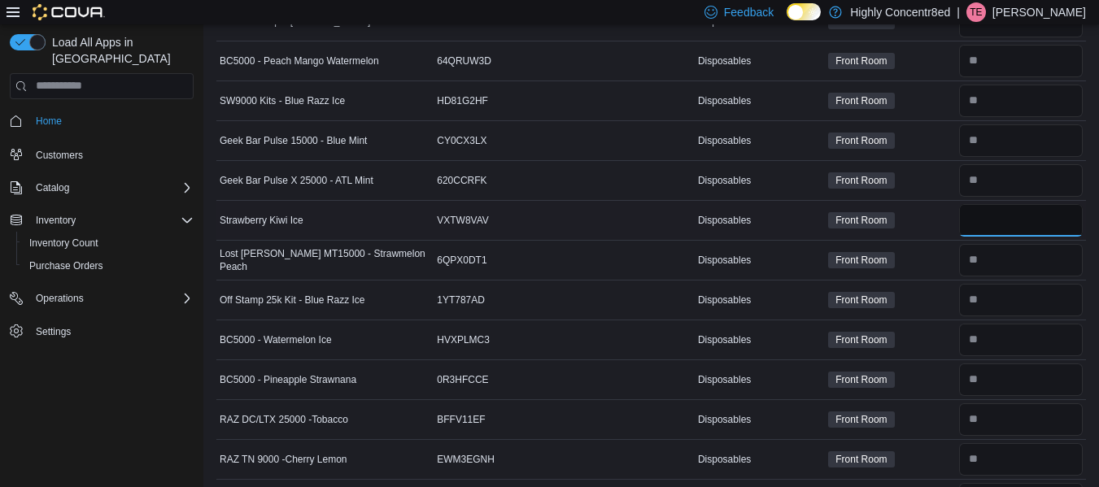
click at [1010, 226] on input "number" at bounding box center [1021, 220] width 124 height 33
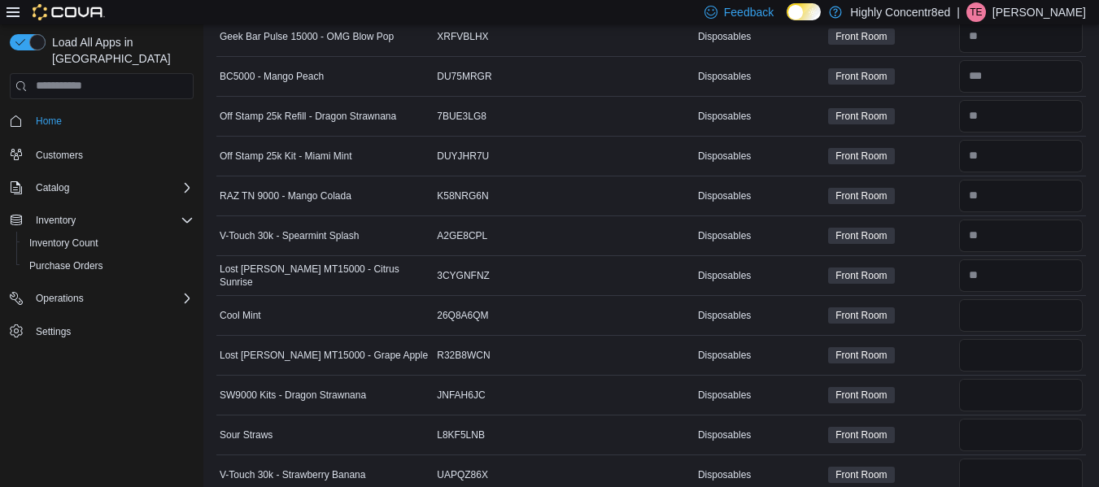
scroll to position [2563, 0]
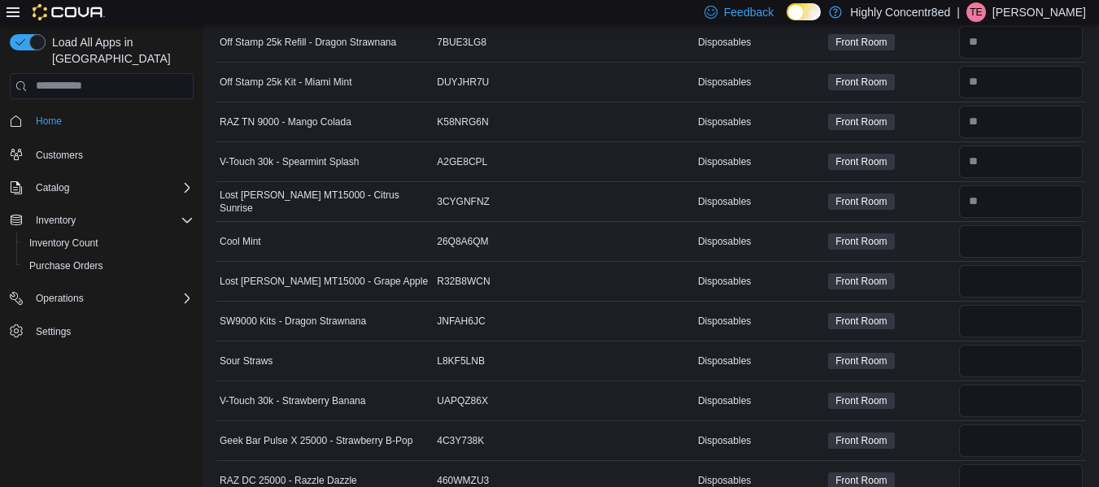
type input "*"
click at [1024, 244] on input "number" at bounding box center [1021, 241] width 124 height 33
type input "*"
click at [1007, 274] on input "number" at bounding box center [1021, 281] width 124 height 33
type input "*"
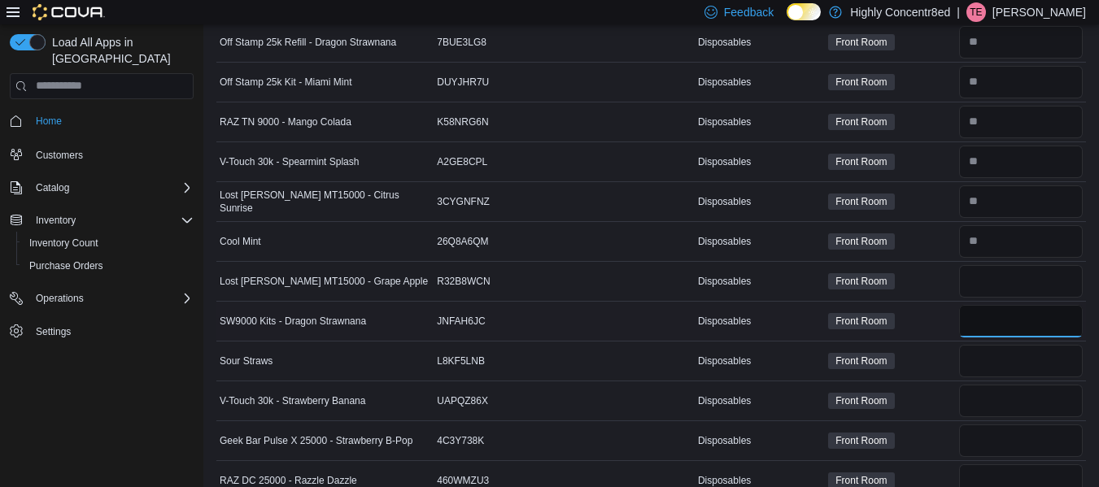
click at [993, 318] on input "number" at bounding box center [1021, 321] width 124 height 33
type input "*"
click at [983, 366] on input "number" at bounding box center [1021, 361] width 124 height 33
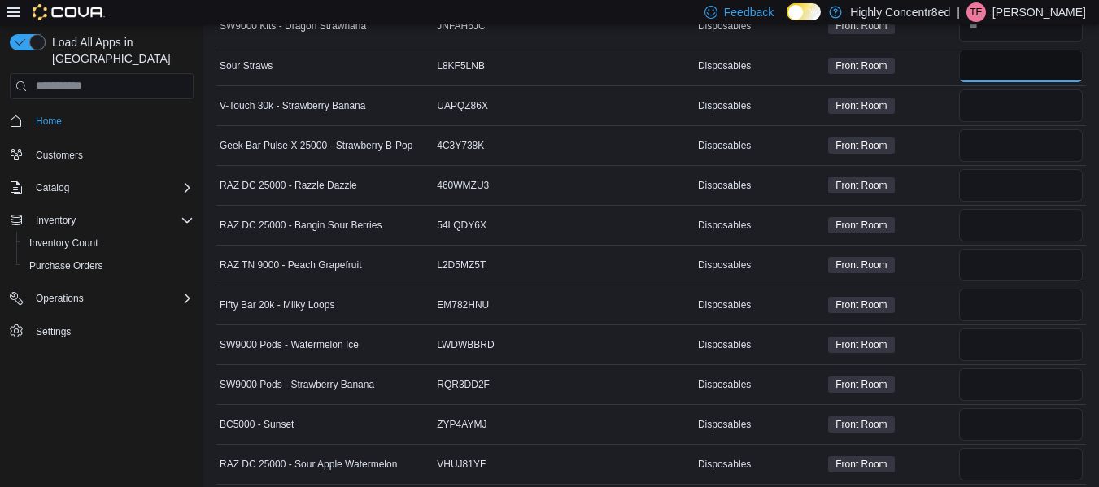
scroll to position [2784, 0]
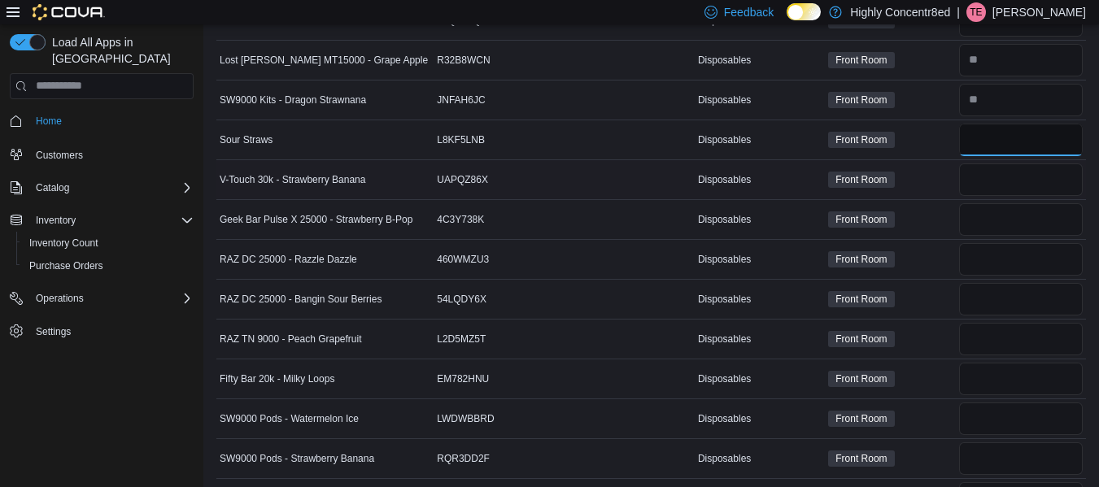
type input "*"
click at [1004, 179] on input "number" at bounding box center [1021, 179] width 124 height 33
type input "*"
click at [993, 227] on input "number" at bounding box center [1021, 219] width 124 height 33
type input "*"
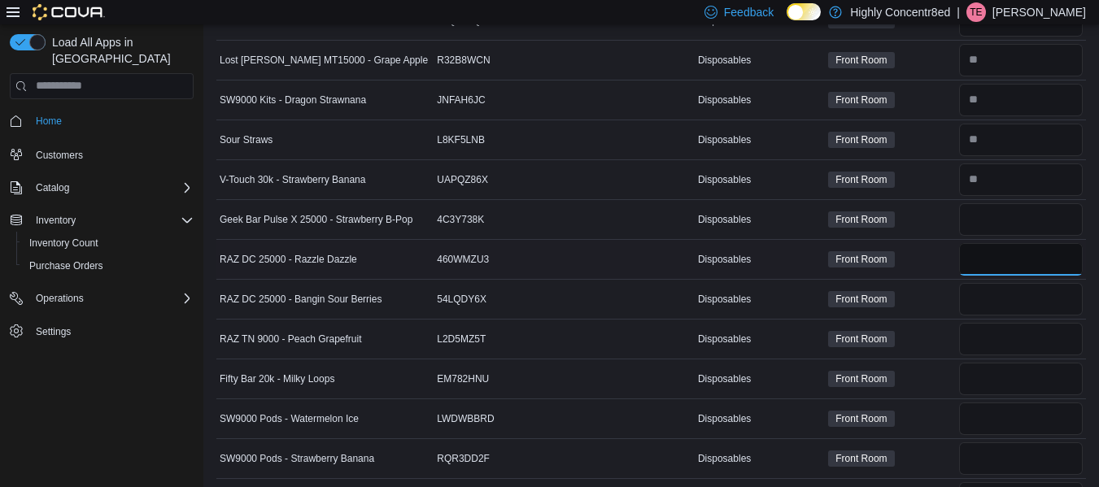
click at [994, 261] on input "number" at bounding box center [1021, 259] width 124 height 33
type input "*"
drag, startPoint x: 986, startPoint y: 302, endPoint x: 135, endPoint y: 374, distance: 854.5
click at [135, 374] on div "Load All Apps in New Hub Home Customers Catalog Inventory Inventory Count Purch…" at bounding box center [101, 210] width 197 height 364
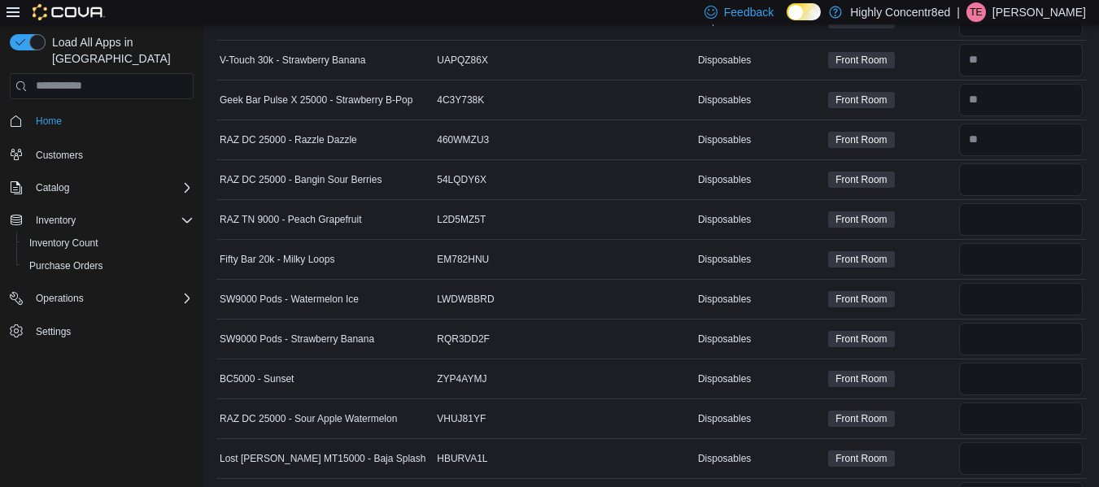
scroll to position [2923, 0]
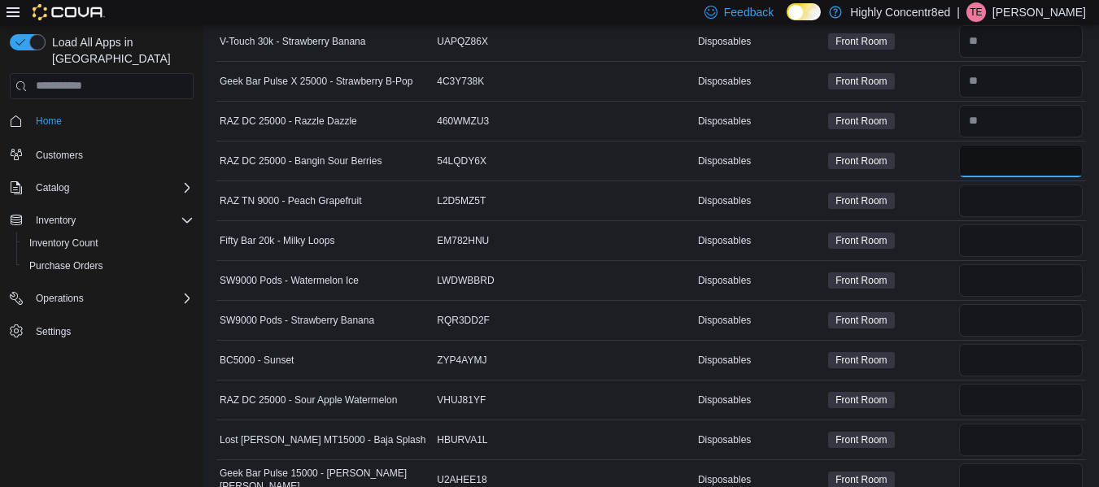
click at [1023, 155] on input "number" at bounding box center [1021, 161] width 124 height 33
type input "*"
click at [998, 200] on input "number" at bounding box center [1021, 201] width 124 height 33
type input "*"
click at [984, 241] on input "number" at bounding box center [1021, 240] width 124 height 33
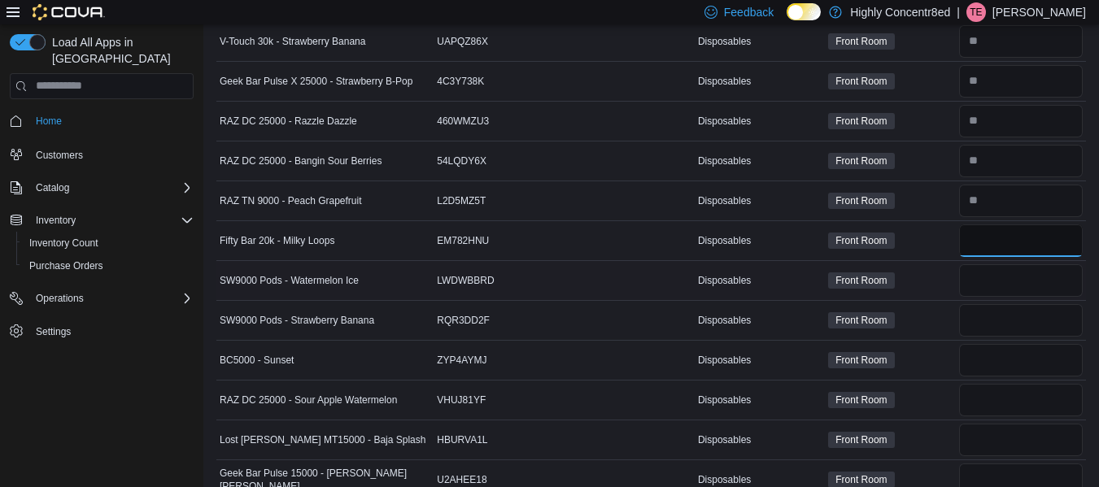
type input "*"
click at [986, 284] on input "number" at bounding box center [1021, 280] width 124 height 33
type input "*"
drag, startPoint x: 1109, startPoint y: 290, endPoint x: 652, endPoint y: 279, distance: 457.2
click at [652, 279] on div at bounding box center [629, 280] width 130 height 7
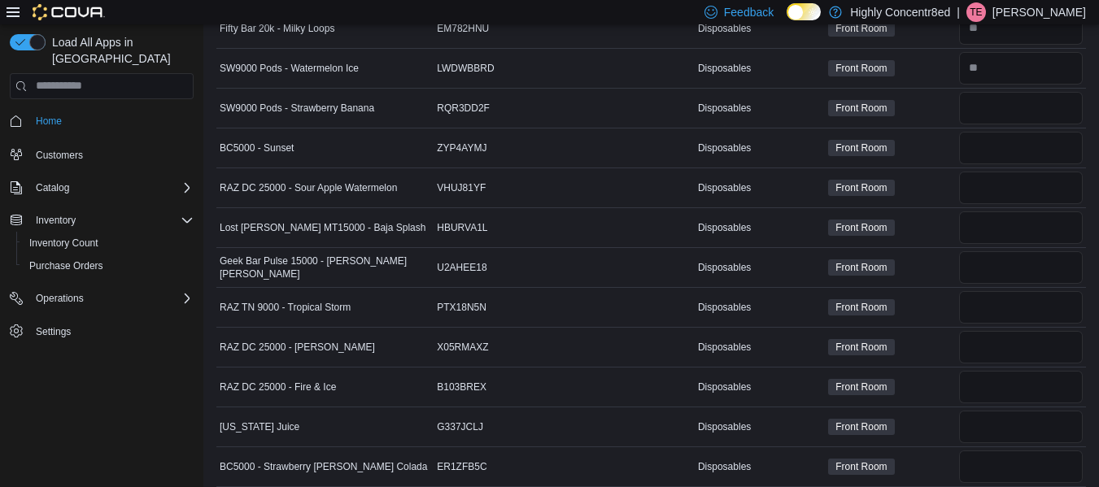
scroll to position [3153, 0]
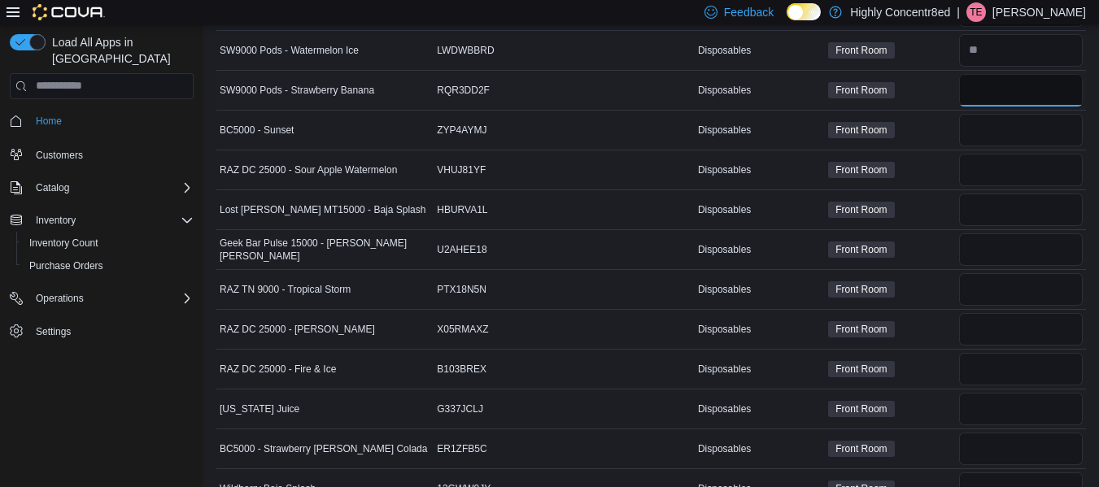
click at [997, 98] on input "number" at bounding box center [1021, 90] width 124 height 33
type input "*"
click at [979, 135] on input "number" at bounding box center [1021, 130] width 124 height 33
type input "*"
click at [991, 161] on input "number" at bounding box center [1021, 170] width 124 height 33
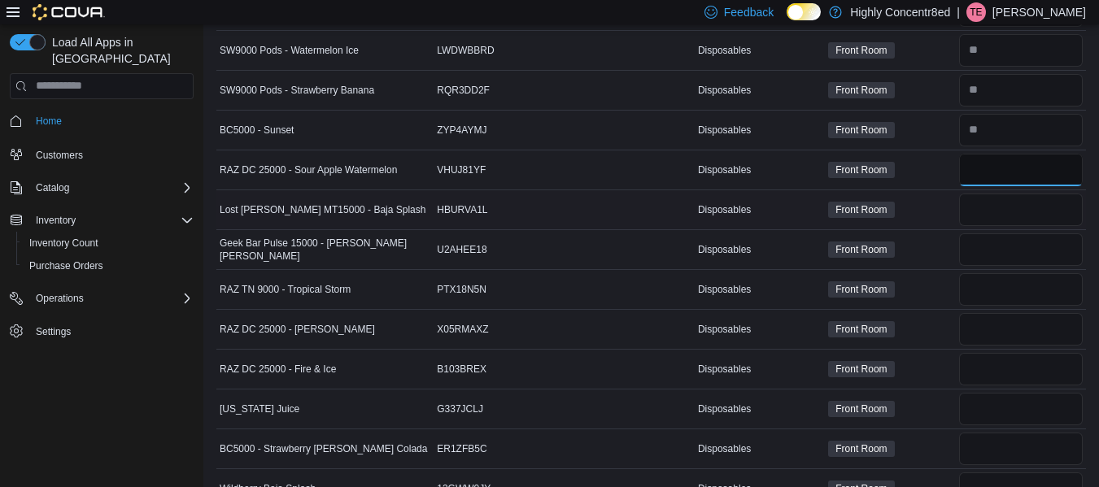
type input "*"
click at [987, 207] on input "number" at bounding box center [1021, 210] width 124 height 33
type input "*"
click at [983, 244] on input "number" at bounding box center [1021, 249] width 124 height 33
type input "*"
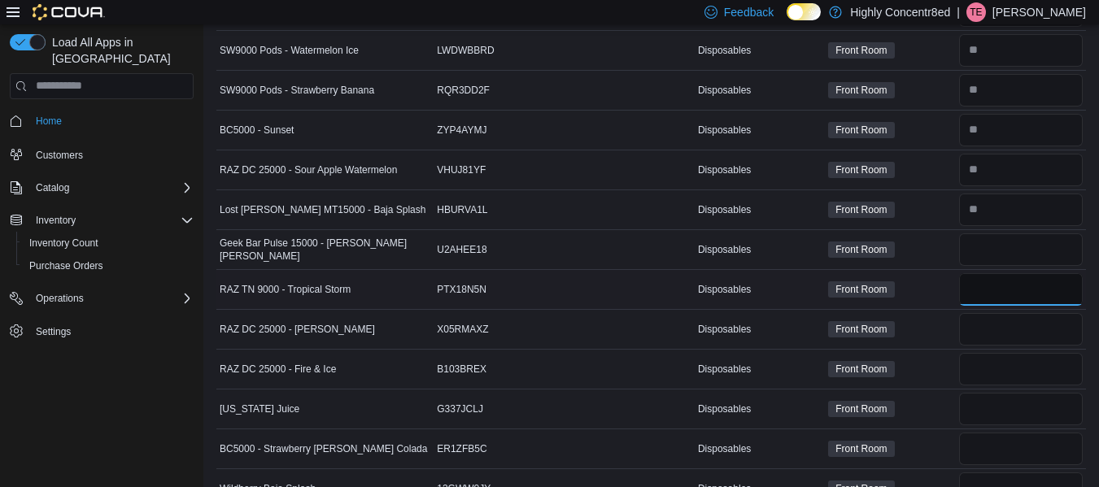
click at [987, 290] on input "number" at bounding box center [1021, 289] width 124 height 33
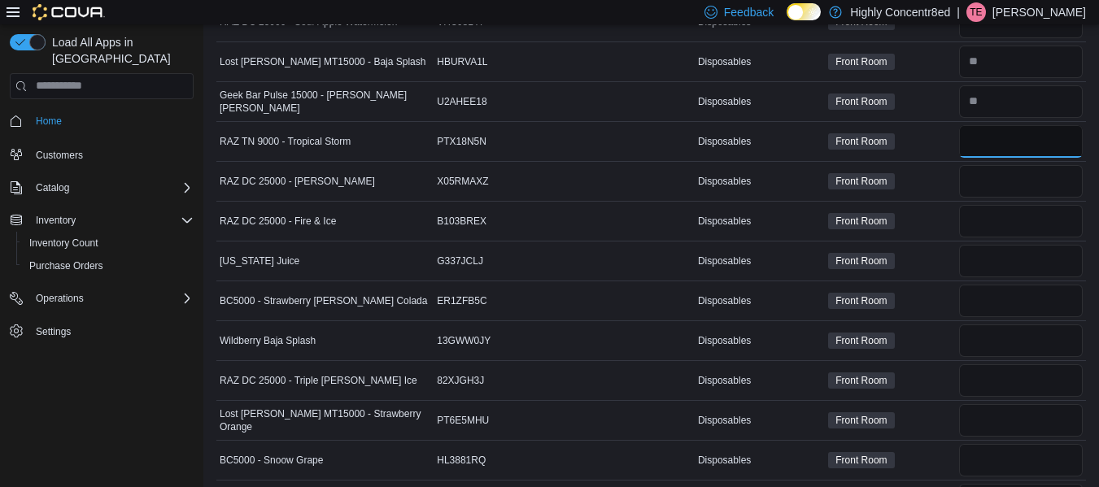
scroll to position [3319, 0]
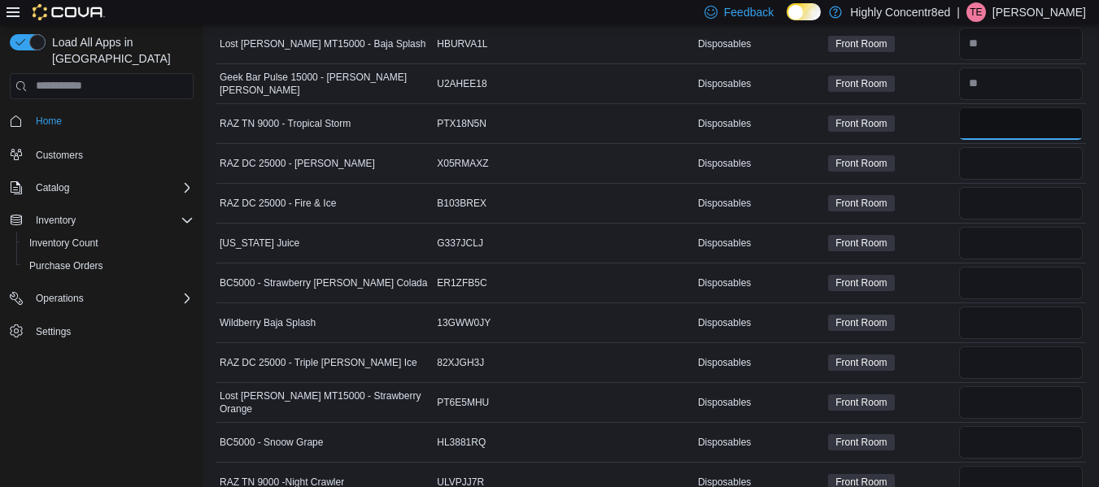
type input "**"
click at [1025, 168] on input "number" at bounding box center [1021, 163] width 124 height 33
type input "*"
click at [999, 202] on input "number" at bounding box center [1021, 203] width 124 height 33
type input "*"
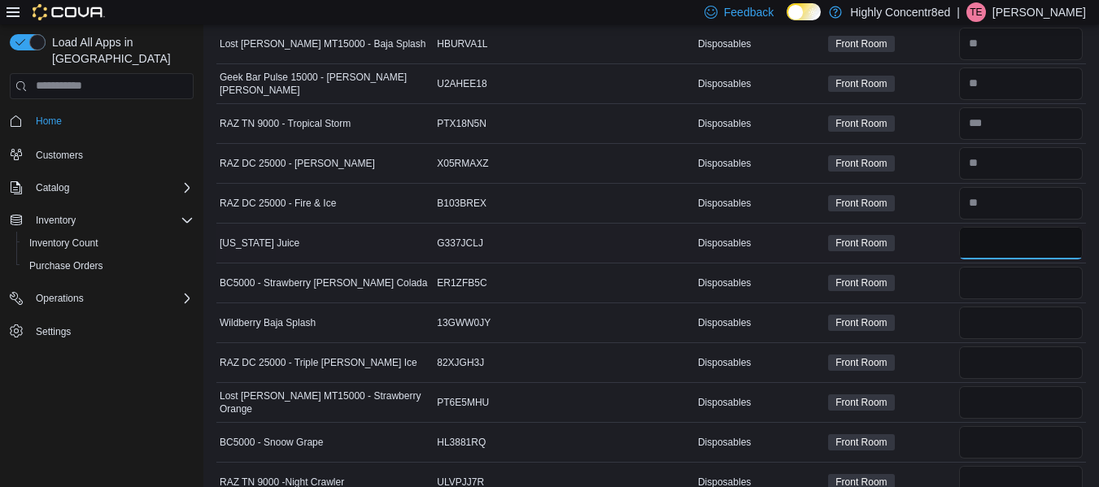
click at [988, 239] on input "number" at bounding box center [1021, 243] width 124 height 33
type input "*"
click at [991, 284] on input "number" at bounding box center [1021, 283] width 124 height 33
type input "**"
click at [993, 320] on input "number" at bounding box center [1021, 323] width 124 height 33
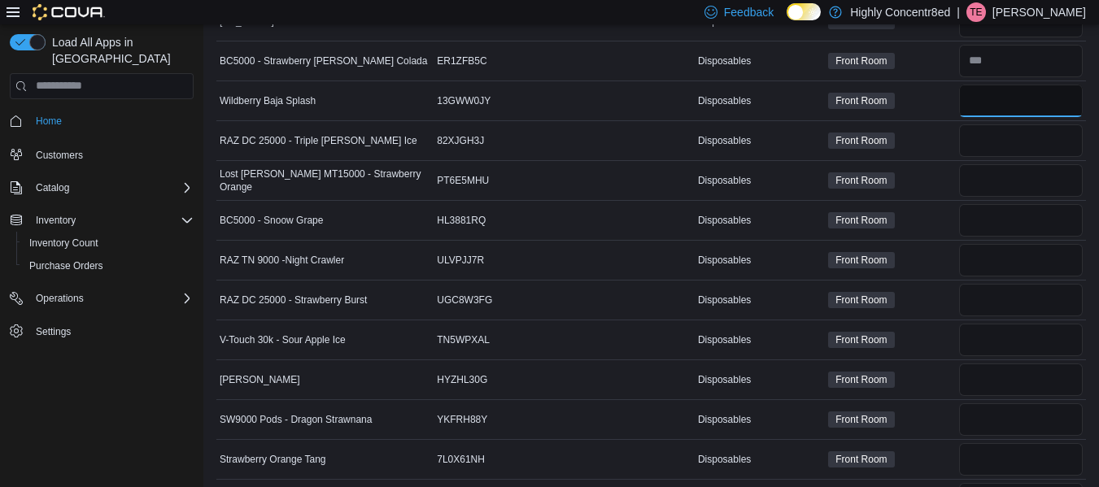
scroll to position [3559, 0]
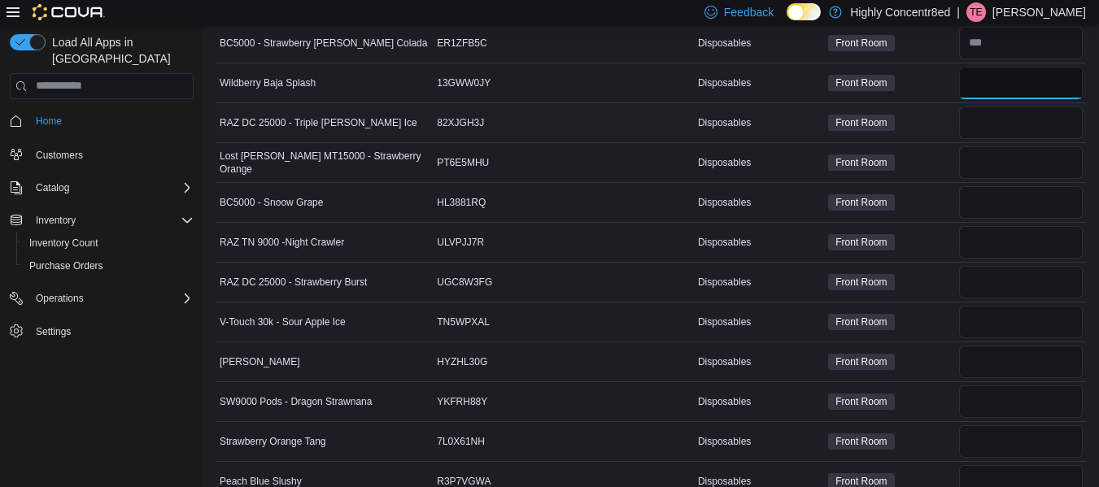
type input "*"
click at [991, 123] on input "number" at bounding box center [1021, 123] width 124 height 33
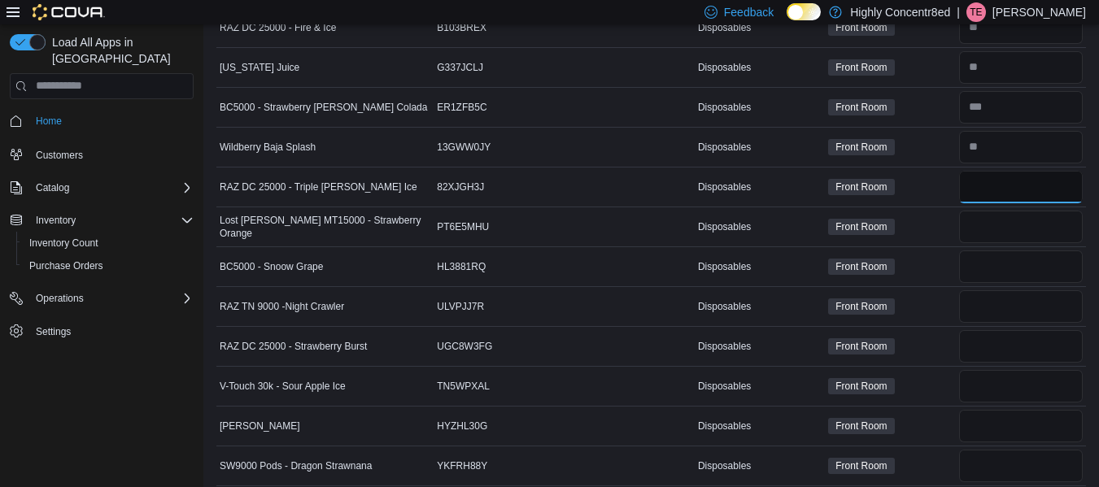
scroll to position [3485, 0]
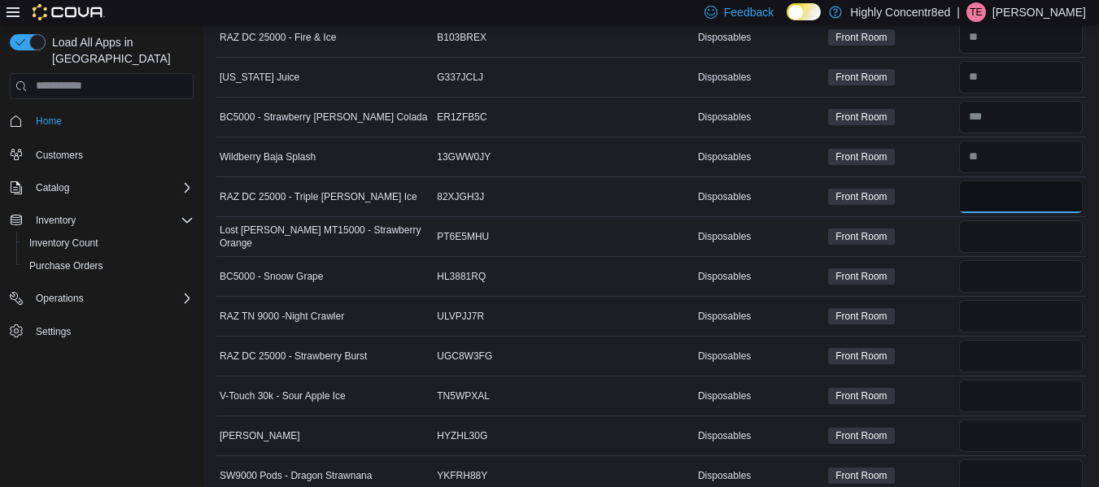
type input "*"
click at [987, 235] on input "number" at bounding box center [1021, 236] width 124 height 33
type input "*"
click at [986, 270] on input "number" at bounding box center [1021, 276] width 124 height 33
type input "**"
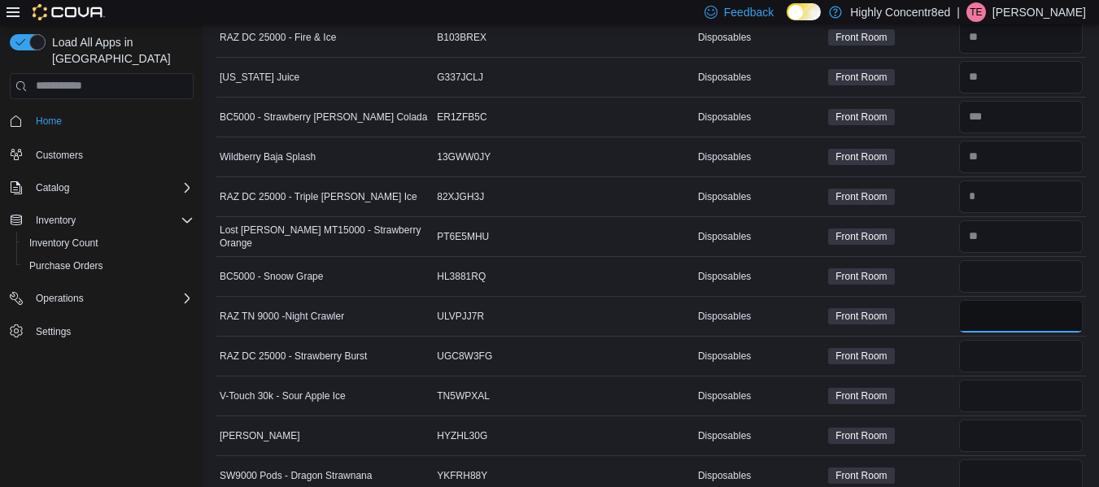
click at [992, 306] on input "number" at bounding box center [1021, 316] width 124 height 33
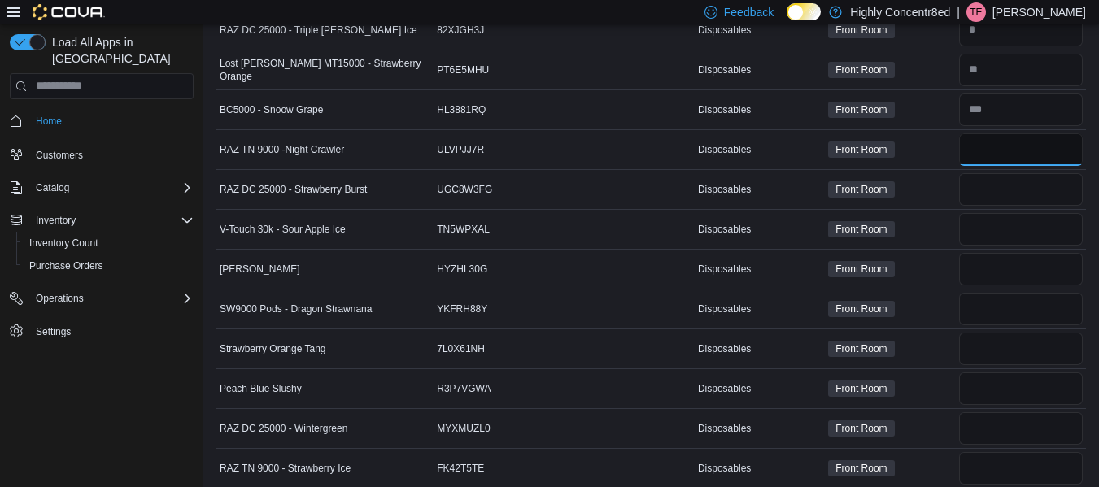
scroll to position [3660, 0]
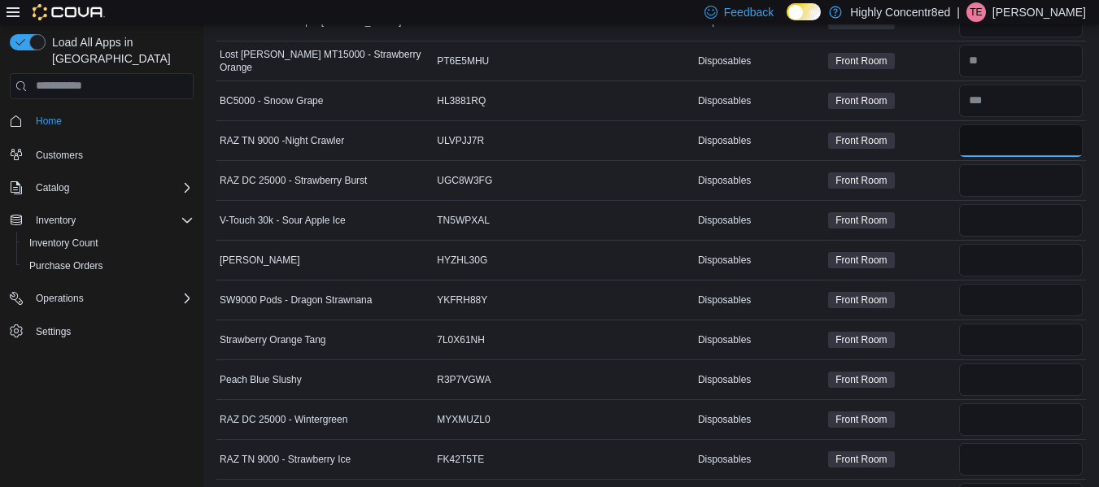
type input "*"
click at [1008, 189] on input "number" at bounding box center [1021, 180] width 124 height 33
type input "*"
click at [1001, 230] on input "number" at bounding box center [1021, 220] width 124 height 33
type input "*"
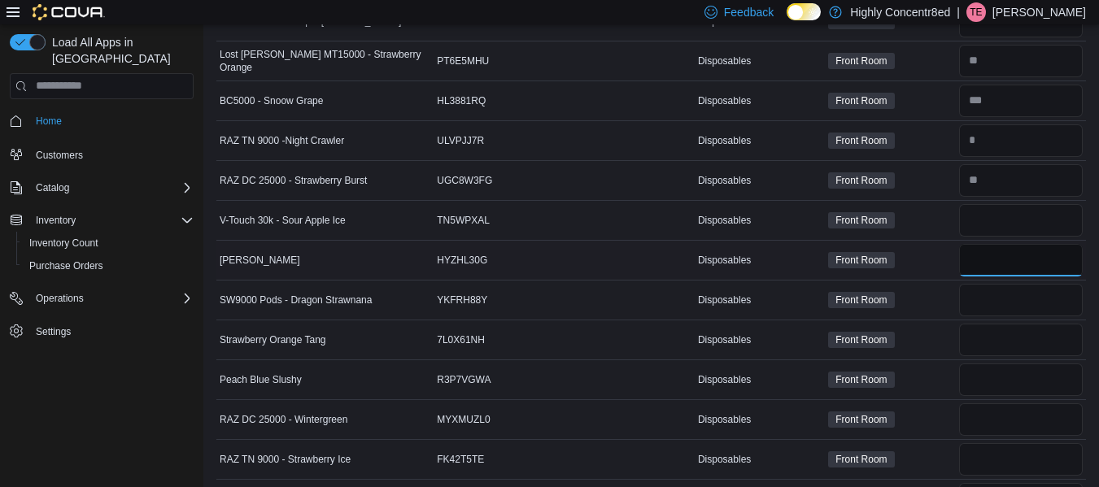
click at [999, 258] on input "number" at bounding box center [1021, 260] width 124 height 33
type input "*"
click at [997, 305] on input "number" at bounding box center [1021, 300] width 124 height 33
type input "*"
click at [989, 346] on input "number" at bounding box center [1021, 340] width 124 height 33
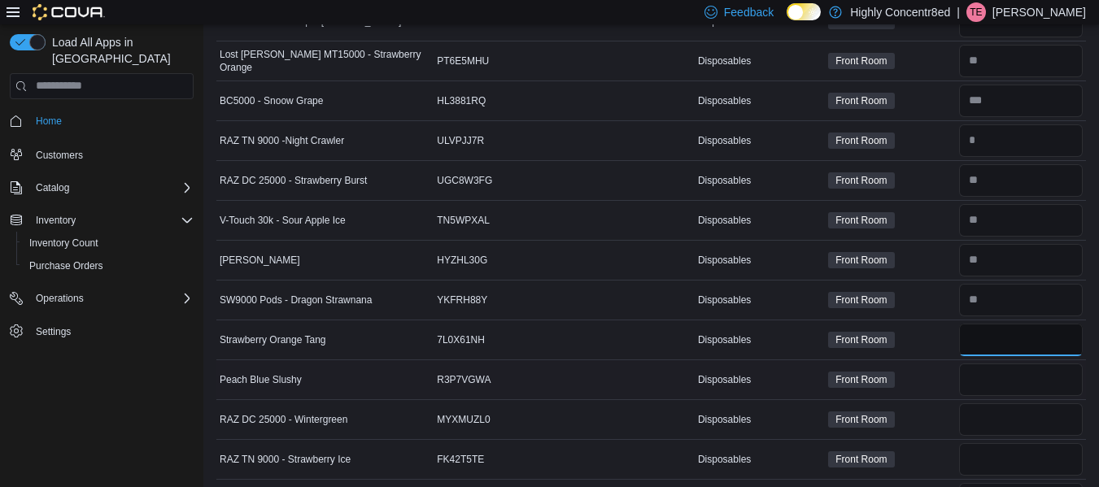
type input "*"
click at [1005, 374] on input "number" at bounding box center [1021, 380] width 124 height 33
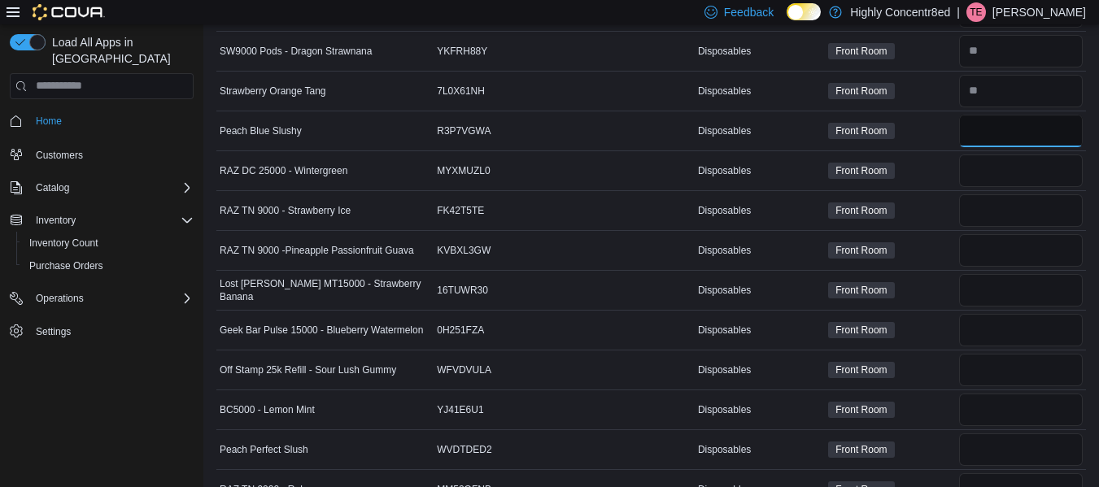
scroll to position [3918, 0]
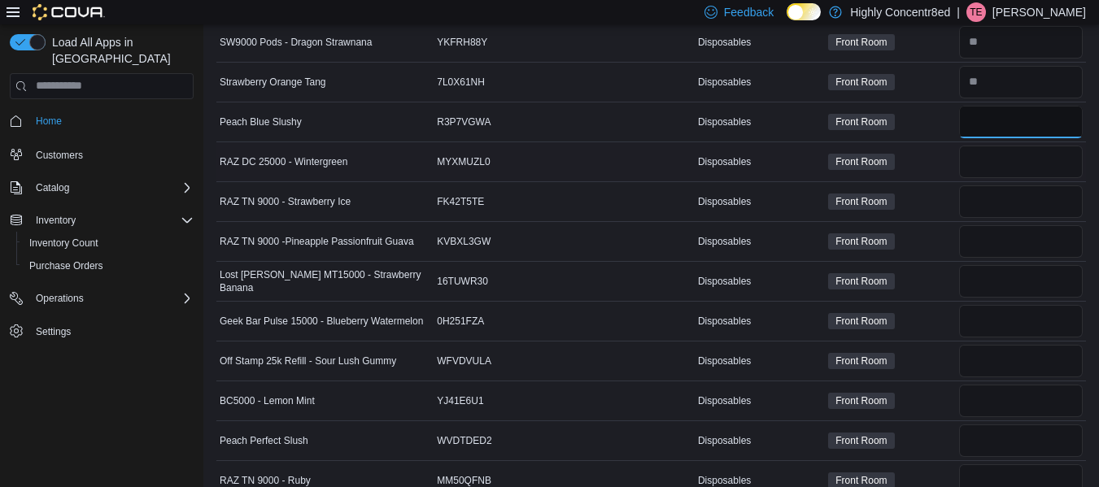
type input "*"
click at [999, 158] on input "number" at bounding box center [1021, 162] width 124 height 33
type input "*"
click at [989, 194] on input "number" at bounding box center [1021, 201] width 124 height 33
type input "*"
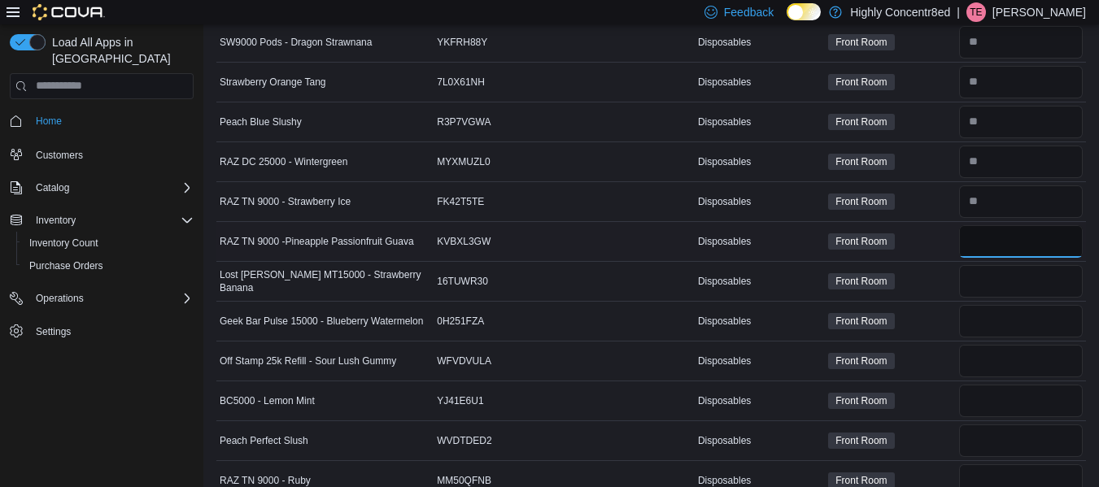
click at [982, 242] on input "number" at bounding box center [1021, 241] width 124 height 33
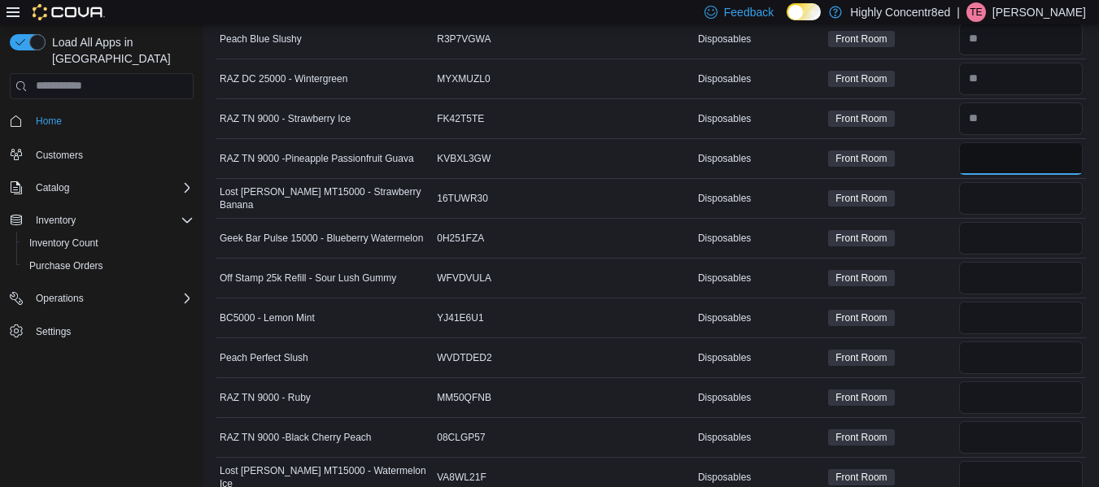
scroll to position [4084, 0]
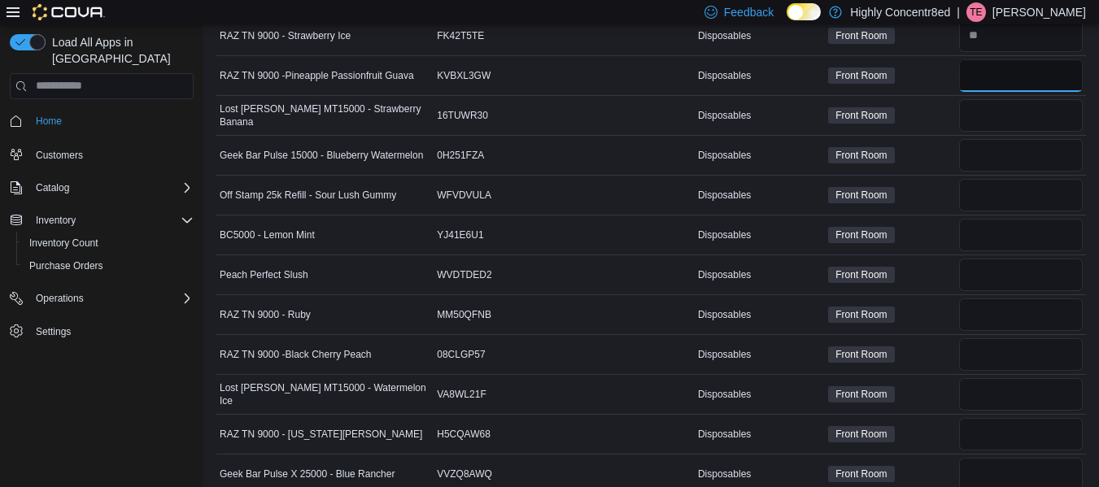
type input "*"
click at [1006, 111] on input "number" at bounding box center [1021, 115] width 124 height 33
click at [994, 150] on input "number" at bounding box center [1021, 155] width 124 height 33
click at [997, 193] on input "number" at bounding box center [1021, 195] width 124 height 33
click at [993, 233] on input "number" at bounding box center [1021, 235] width 124 height 33
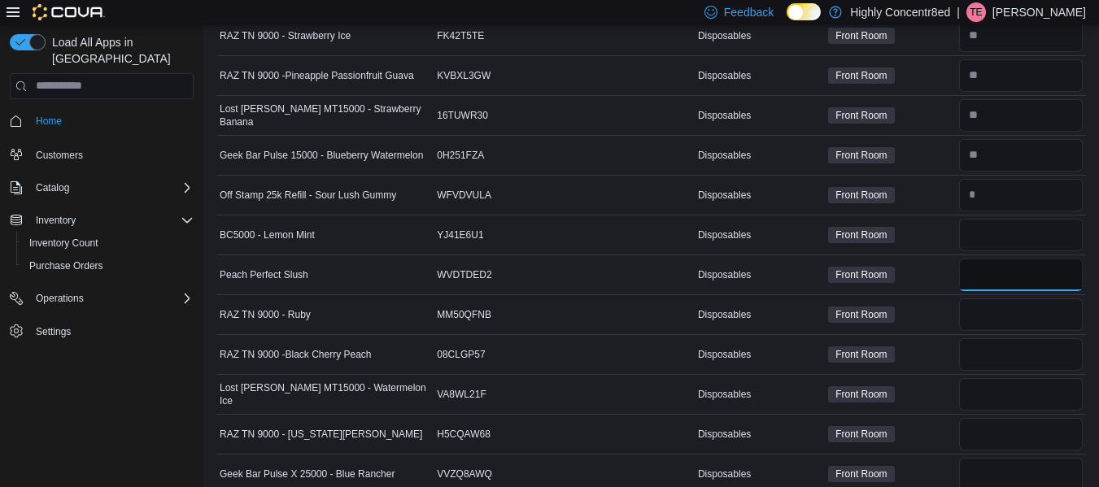
click at [992, 271] on input "number" at bounding box center [1021, 275] width 124 height 33
click at [1007, 310] on input "number" at bounding box center [1021, 314] width 124 height 33
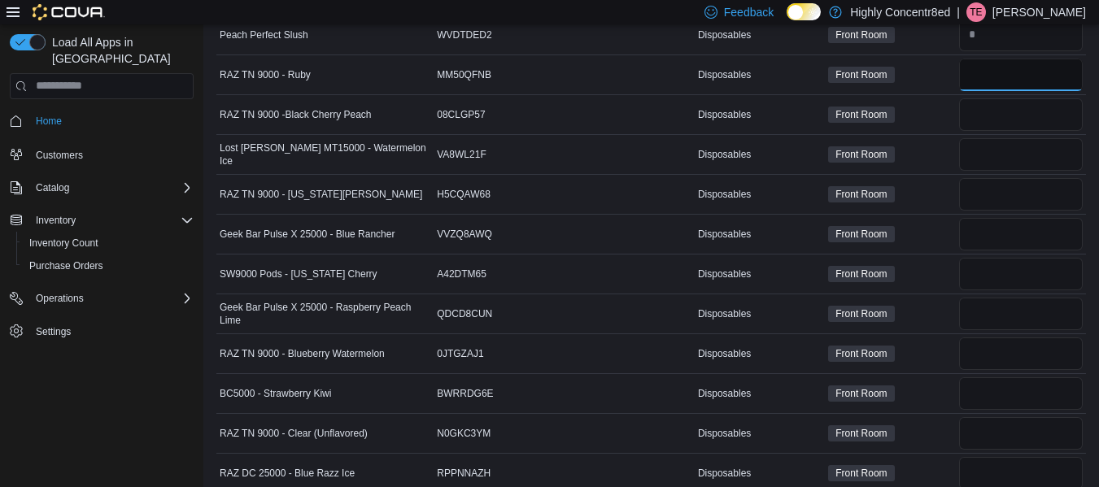
scroll to position [4334, 0]
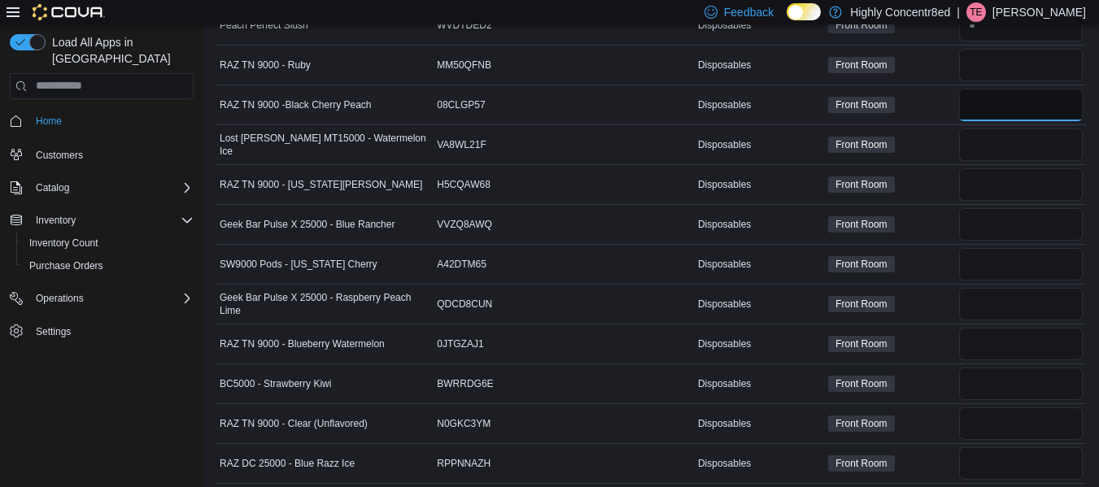
click at [1012, 111] on input "number" at bounding box center [1021, 105] width 124 height 33
click at [1006, 141] on input "number" at bounding box center [1021, 144] width 124 height 33
click at [995, 185] on input "number" at bounding box center [1021, 184] width 124 height 33
click at [998, 218] on input "number" at bounding box center [1021, 224] width 124 height 33
click at [999, 258] on input "number" at bounding box center [1021, 264] width 124 height 33
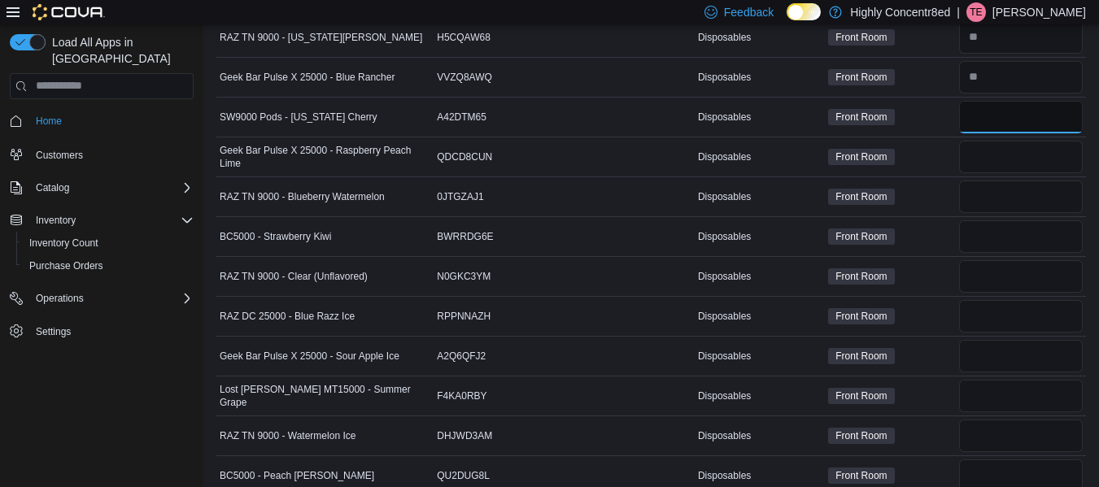
scroll to position [4500, 0]
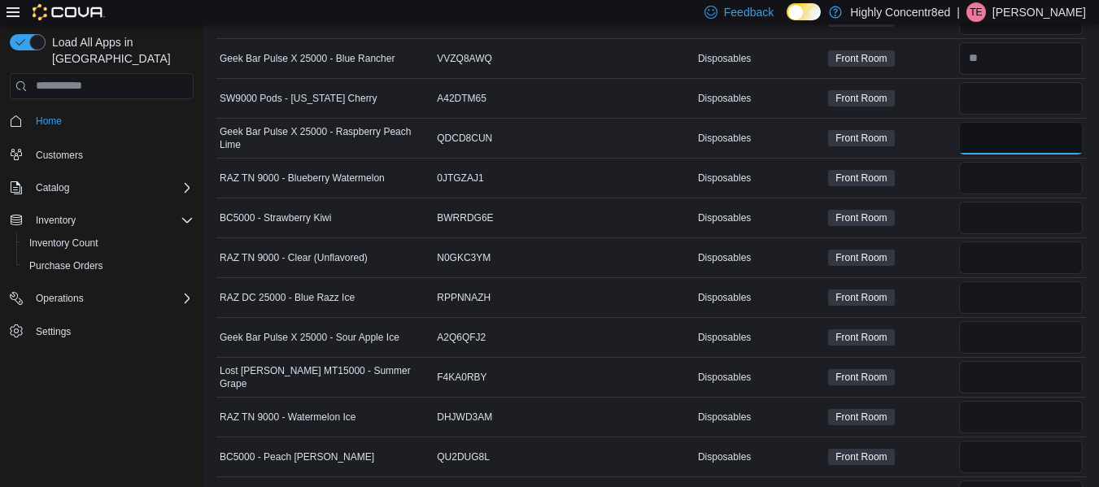
click at [1005, 139] on input "number" at bounding box center [1021, 138] width 124 height 33
click at [996, 176] on input "number" at bounding box center [1021, 178] width 124 height 33
click at [1005, 223] on input "number" at bounding box center [1021, 218] width 124 height 33
click at [989, 255] on input "number" at bounding box center [1021, 258] width 124 height 33
click at [990, 298] on input "number" at bounding box center [1021, 297] width 124 height 33
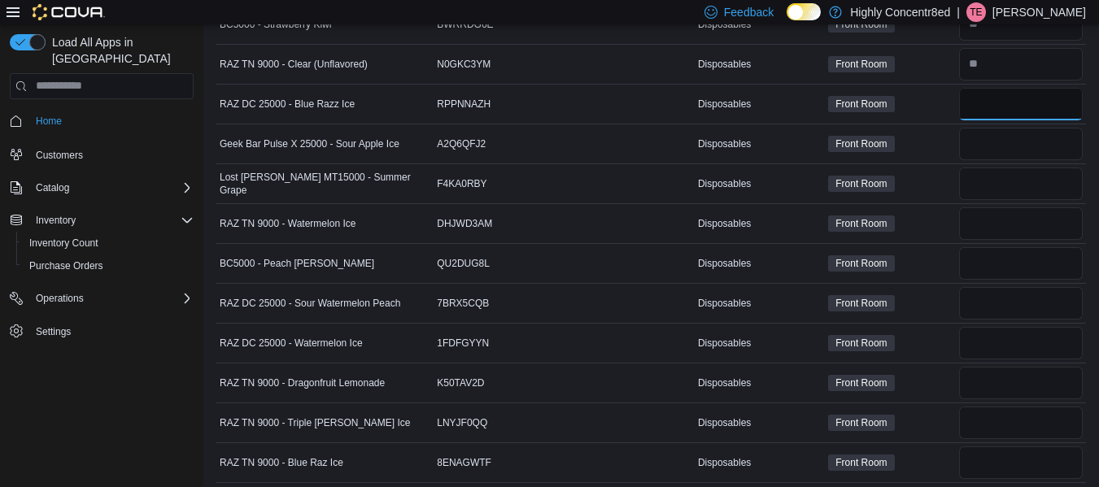
scroll to position [4702, 0]
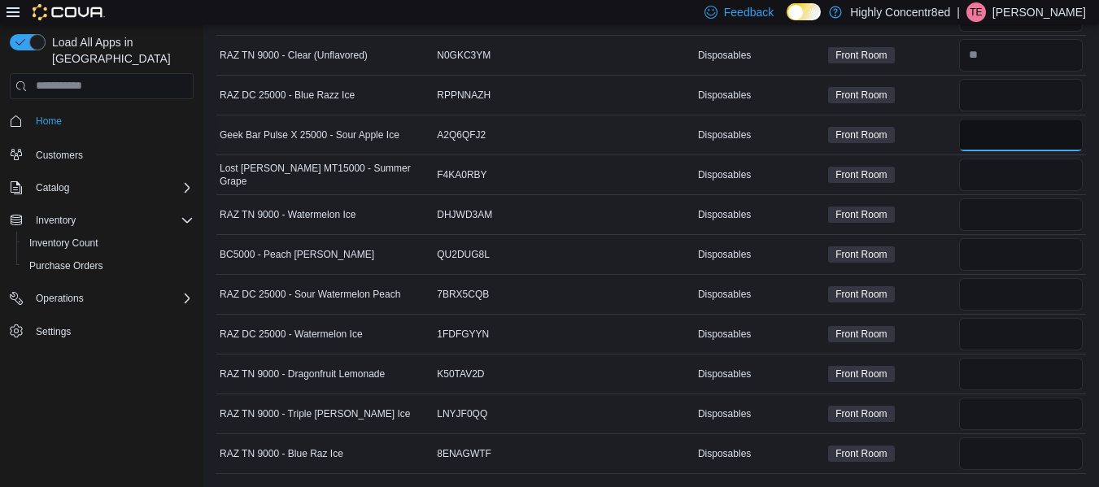
click at [1008, 133] on input "number" at bounding box center [1021, 135] width 124 height 33
click at [1008, 169] on input "number" at bounding box center [1021, 175] width 124 height 33
click at [996, 210] on input "number" at bounding box center [1021, 214] width 124 height 33
click at [987, 255] on input "number" at bounding box center [1021, 254] width 124 height 33
click at [987, 290] on input "number" at bounding box center [1021, 294] width 124 height 33
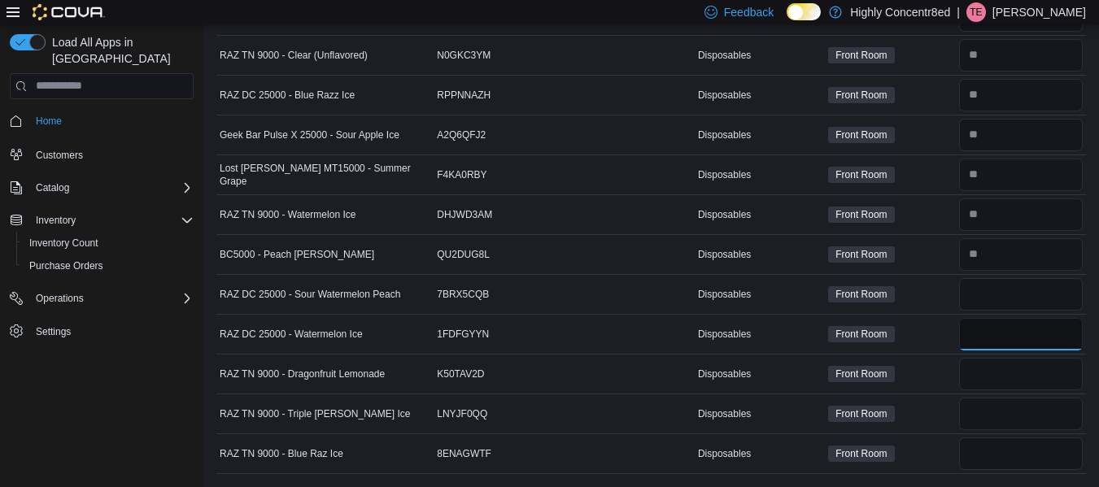
click at [1008, 332] on input "number" at bounding box center [1021, 334] width 124 height 33
click at [1009, 361] on input "number" at bounding box center [1021, 374] width 124 height 33
click at [996, 418] on input "number" at bounding box center [1021, 414] width 124 height 33
drag, startPoint x: 1004, startPoint y: 456, endPoint x: 159, endPoint y: 380, distance: 849.2
click at [159, 380] on div "Load All Apps in New Hub Home Customers Catalog Inventory Inventory Count Purch…" at bounding box center [101, 258] width 203 height 468
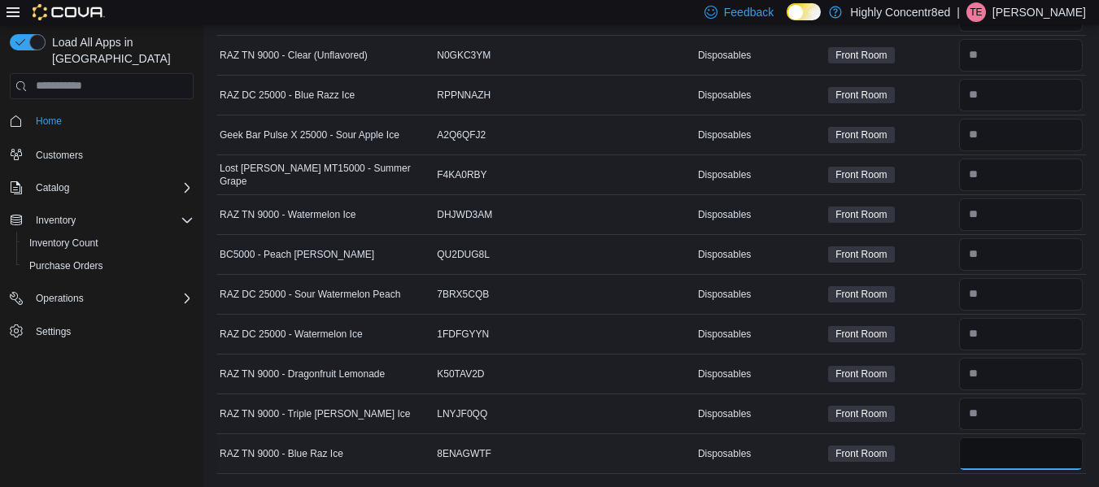
click at [1028, 446] on input "number" at bounding box center [1021, 454] width 124 height 33
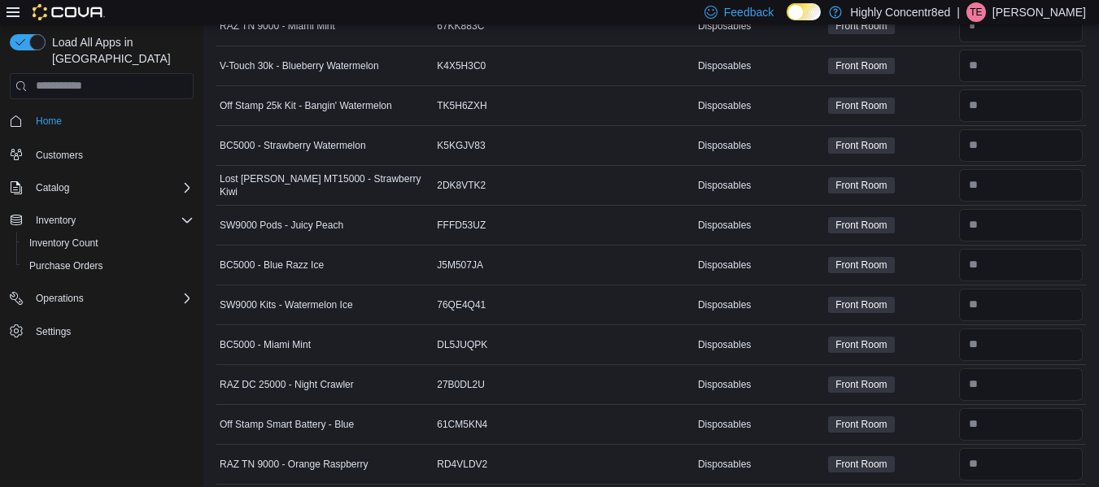
scroll to position [1871, 0]
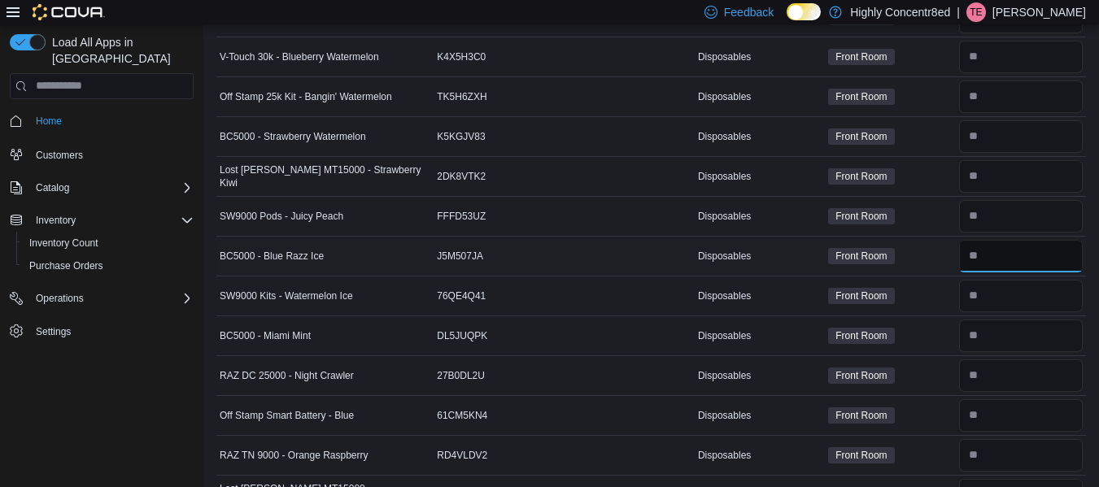
click at [995, 262] on input "number" at bounding box center [1021, 256] width 124 height 33
click at [1012, 259] on input "number" at bounding box center [1021, 256] width 124 height 33
click at [995, 301] on input "number" at bounding box center [1021, 296] width 124 height 33
click at [77, 416] on div "Load All Apps in New Hub Home Customers Catalog Inventory Inventory Count Purch…" at bounding box center [101, 258] width 203 height 468
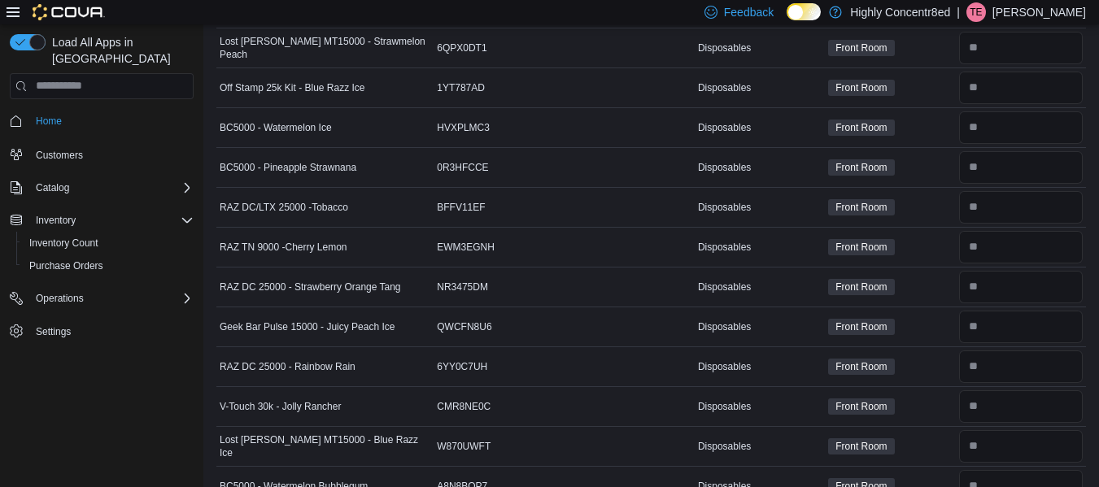
scroll to position [0, 0]
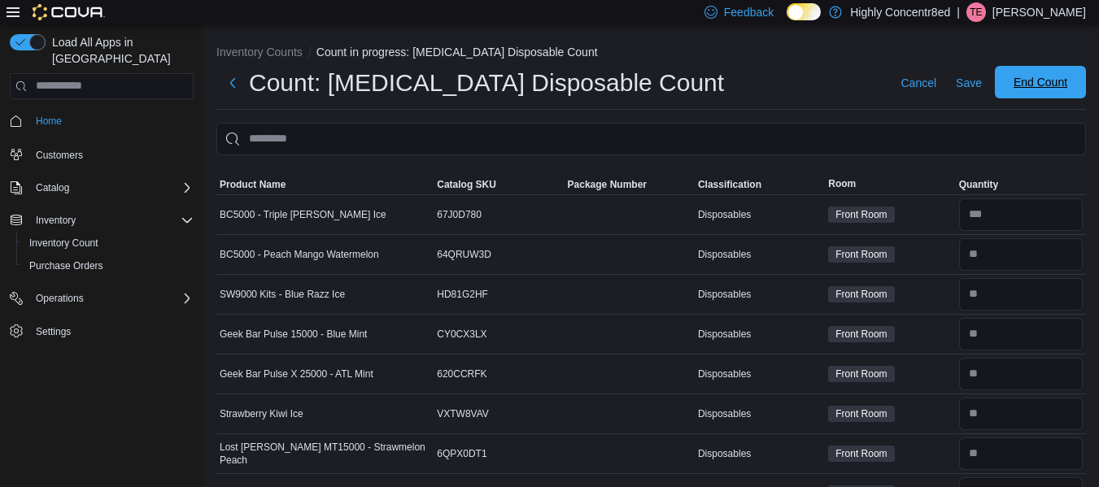
click at [1048, 78] on span "End Count" at bounding box center [1040, 82] width 54 height 16
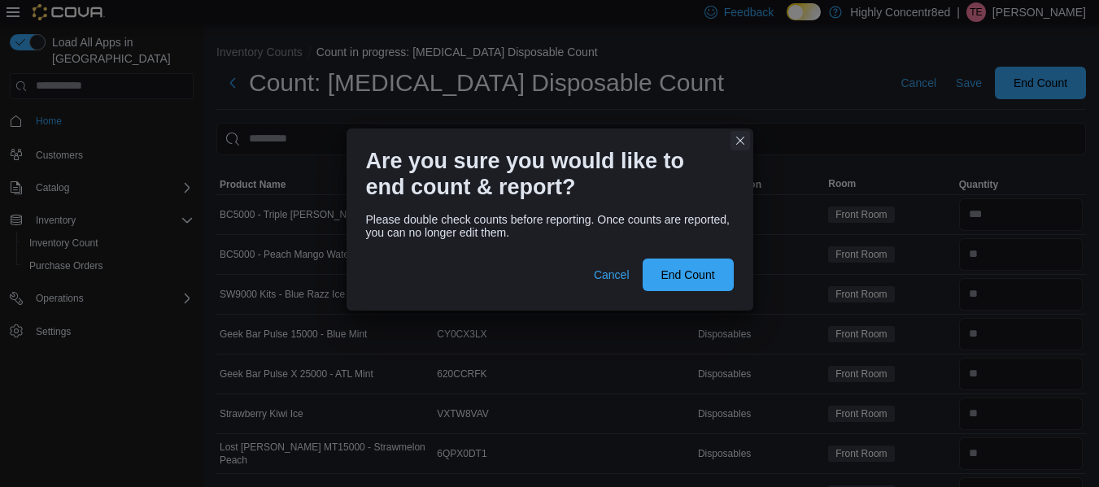
click at [741, 137] on button "Closes this modal window" at bounding box center [740, 141] width 20 height 20
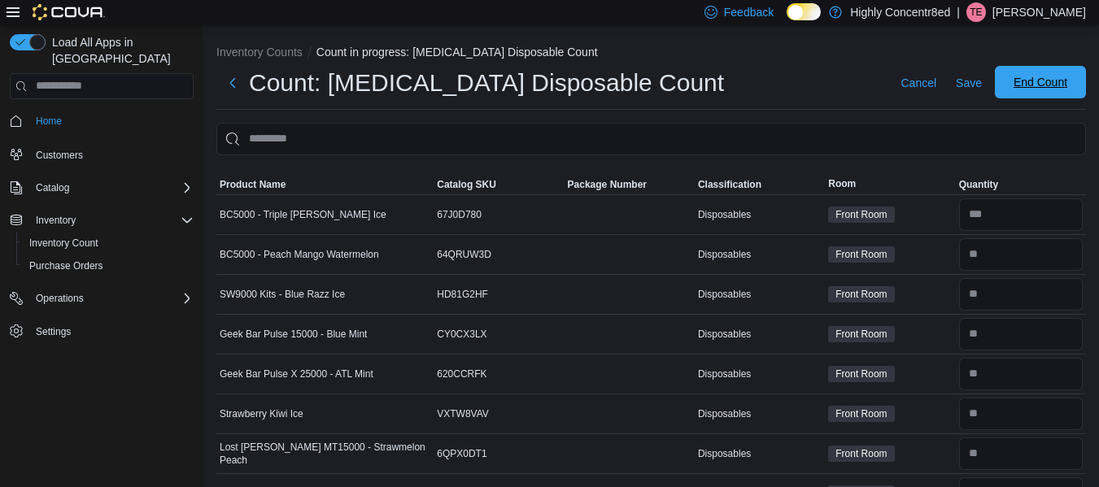
click at [1055, 81] on span "End Count" at bounding box center [1040, 82] width 54 height 16
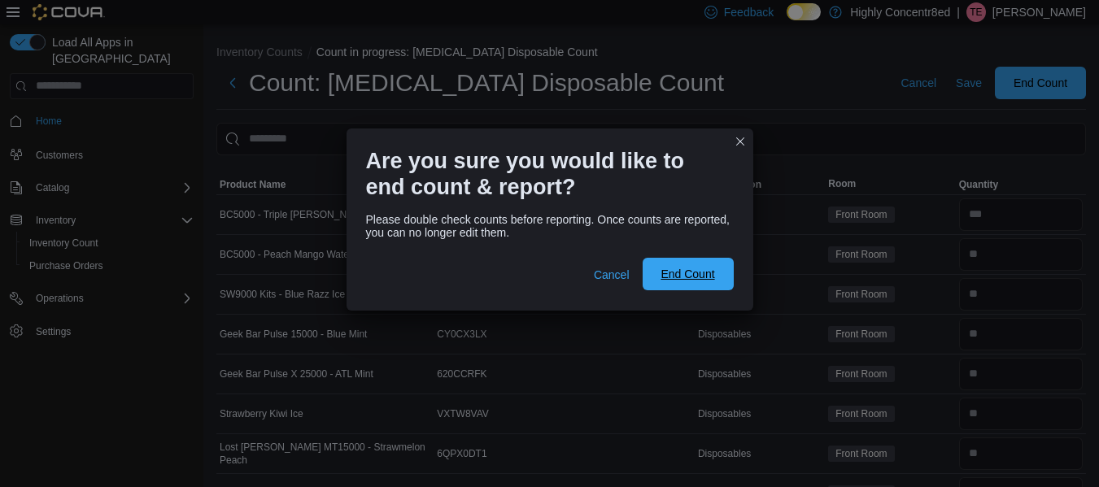
click at [668, 269] on span "End Count" at bounding box center [687, 274] width 54 height 16
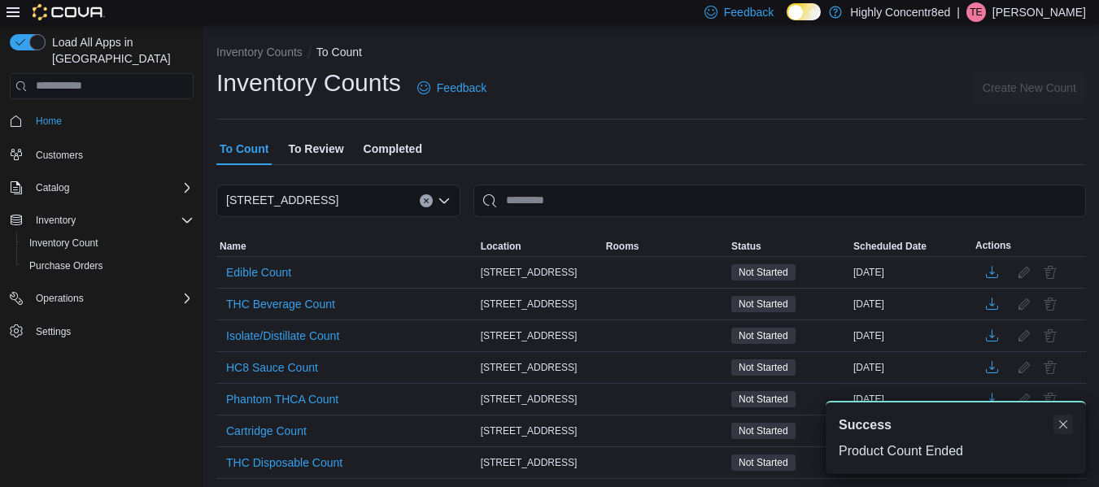
click at [1064, 423] on button "Dismiss toast" at bounding box center [1063, 425] width 20 height 20
